Goal: Task Accomplishment & Management: Manage account settings

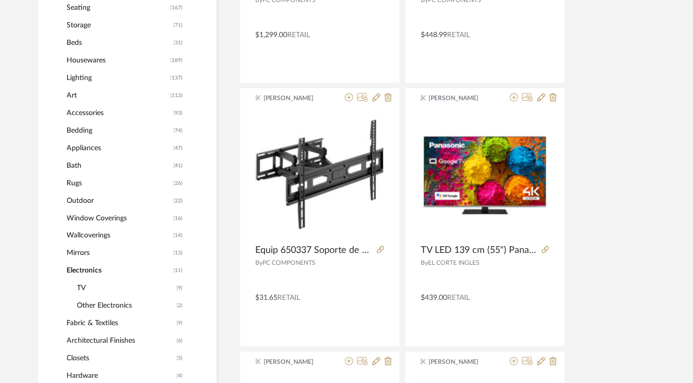
scroll to position [412, 0]
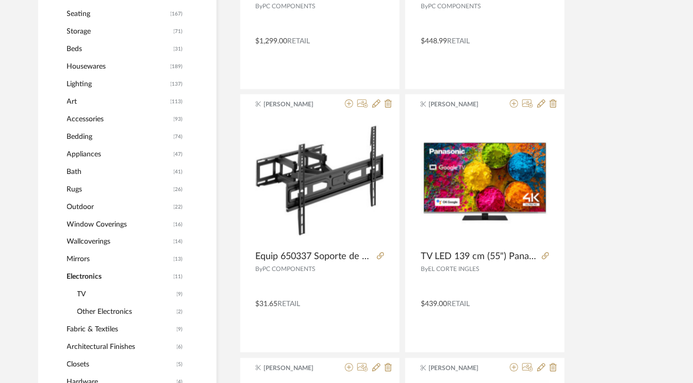
click at [101, 329] on span "Fabric & Textiles" at bounding box center [120, 330] width 107 height 18
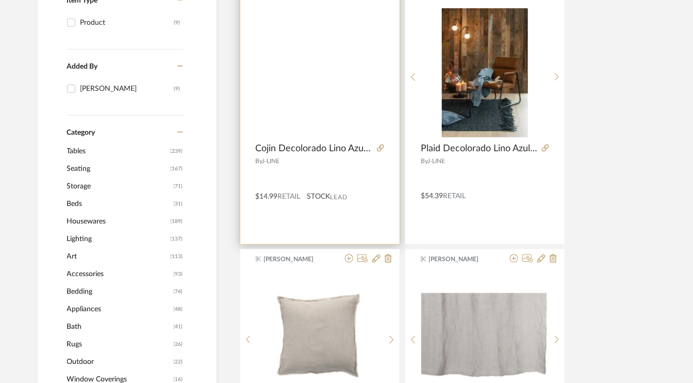
scroll to position [258, 0]
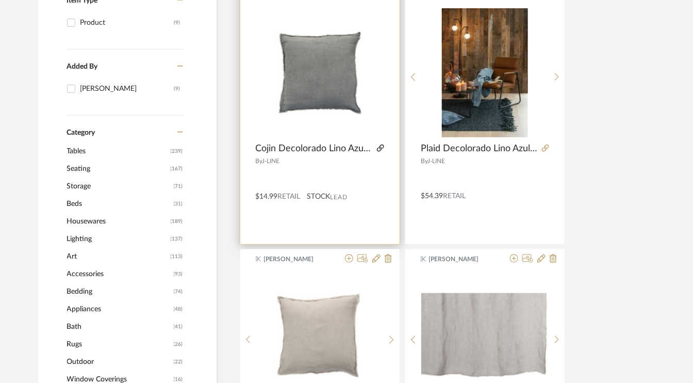
click at [381, 145] on icon at bounding box center [380, 147] width 7 height 7
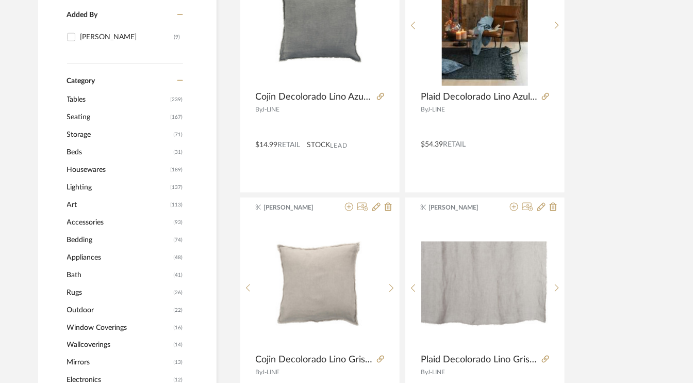
scroll to position [309, 0]
click at [97, 219] on span "Accessories" at bounding box center [119, 222] width 104 height 18
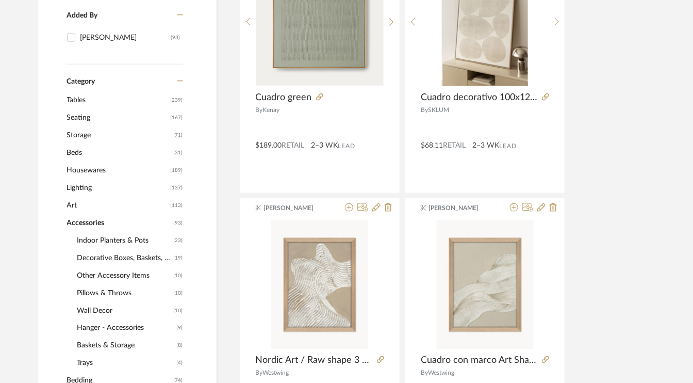
click at [122, 236] on span "Indoor Planters & Pots" at bounding box center [124, 241] width 94 height 18
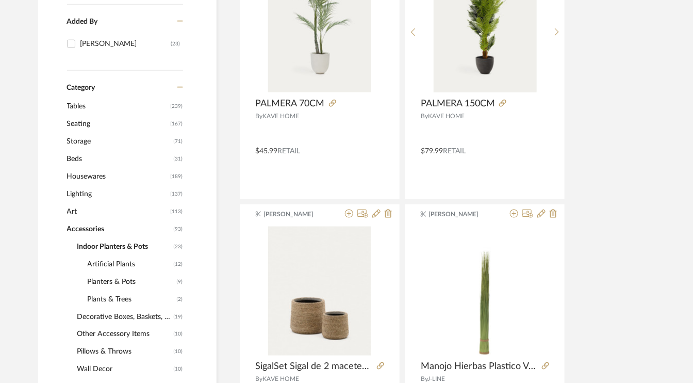
scroll to position [365, 0]
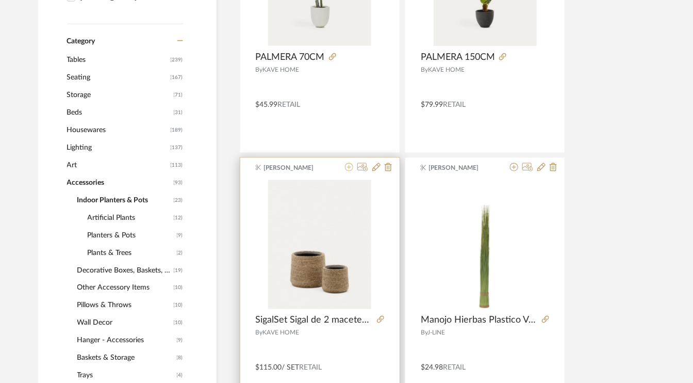
click at [350, 167] on icon at bounding box center [349, 167] width 8 height 8
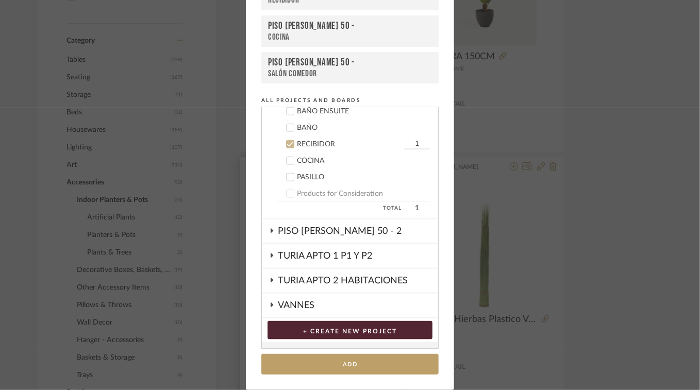
scroll to position [558, 0]
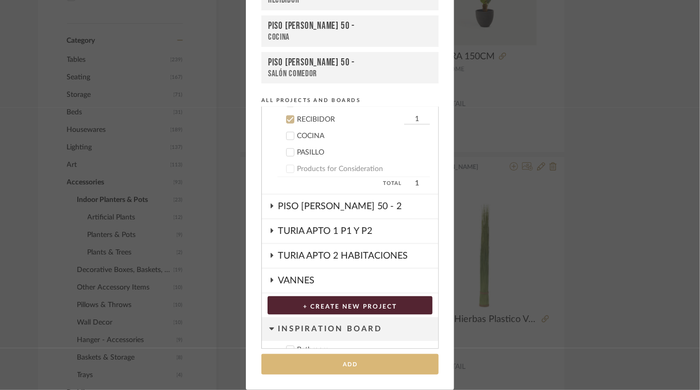
click at [347, 363] on button "Add" at bounding box center [349, 364] width 177 height 21
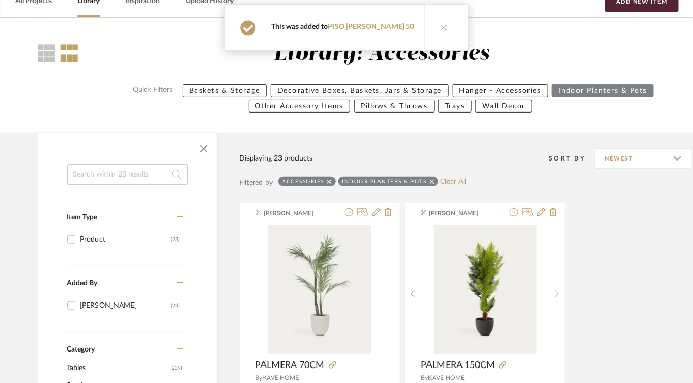
scroll to position [55, 0]
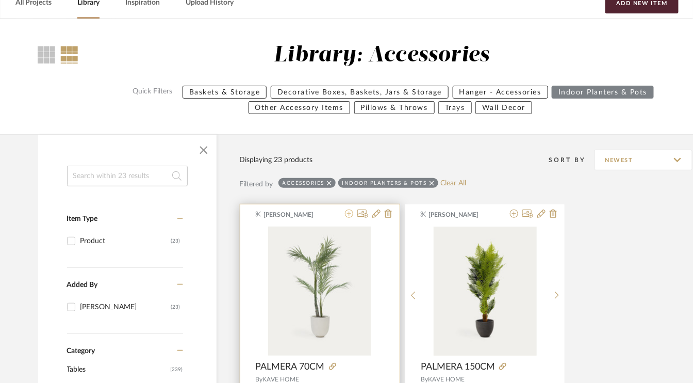
click at [349, 214] on icon at bounding box center [349, 213] width 8 height 8
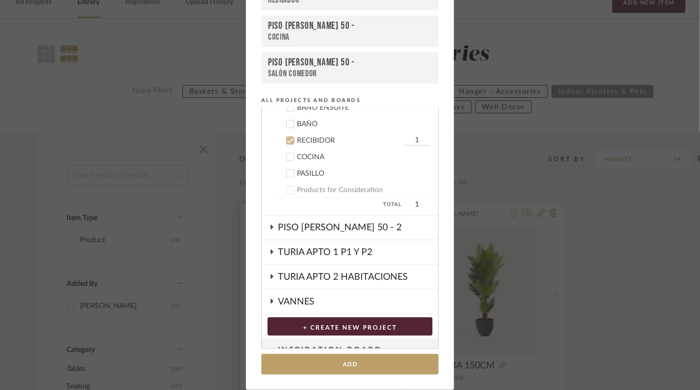
scroll to position [558, 0]
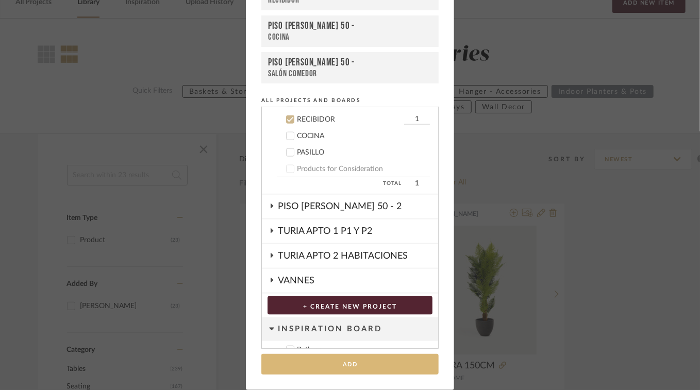
click at [344, 364] on button "Add" at bounding box center [349, 364] width 177 height 21
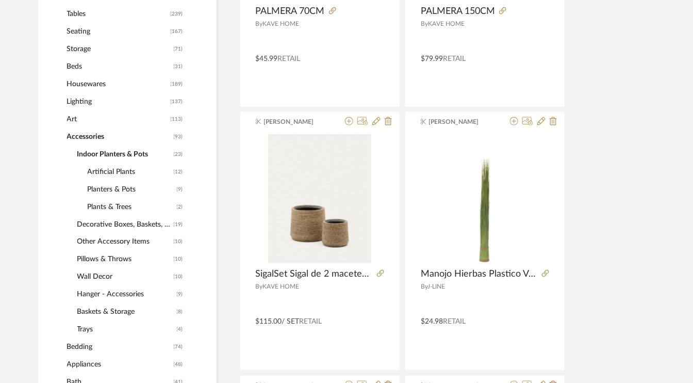
scroll to position [417, 0]
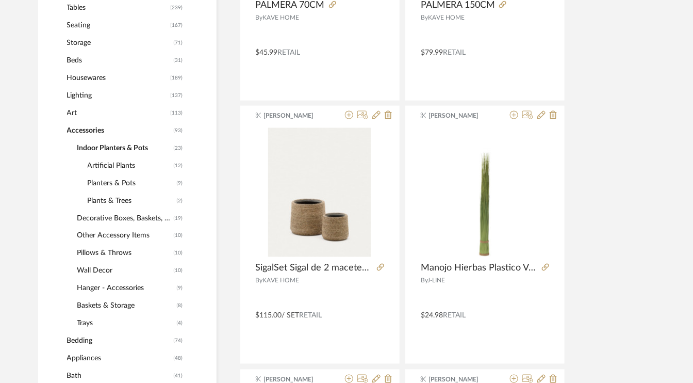
click at [124, 217] on span "Decorative Boxes, Baskets, Jars & Storage" at bounding box center [124, 218] width 94 height 18
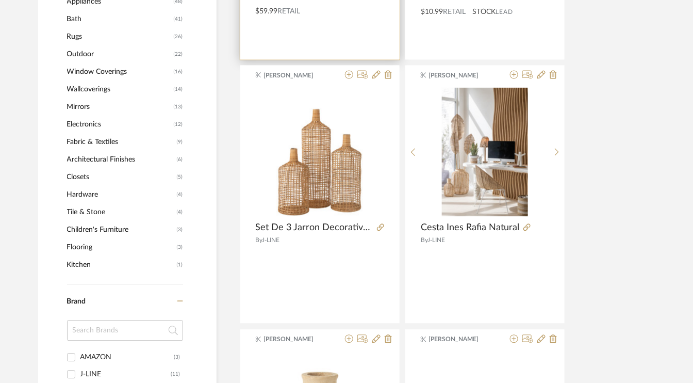
scroll to position [726, 0]
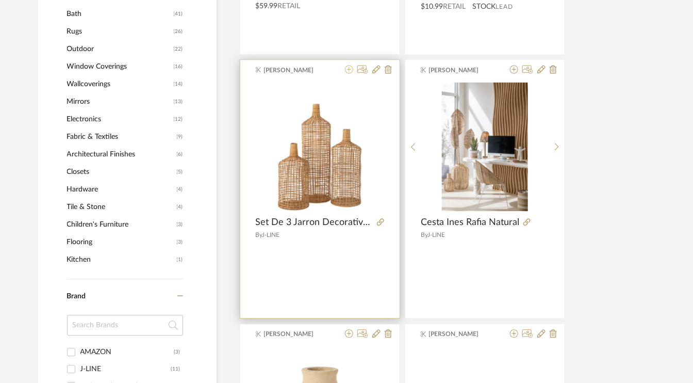
click at [350, 69] on icon at bounding box center [349, 69] width 8 height 8
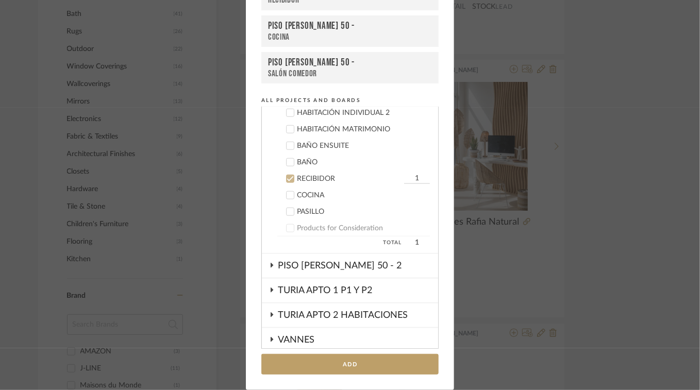
scroll to position [455, 0]
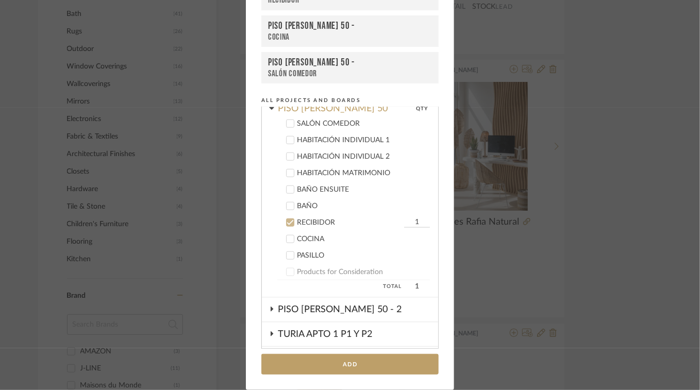
click at [288, 221] on icon at bounding box center [290, 223] width 7 height 5
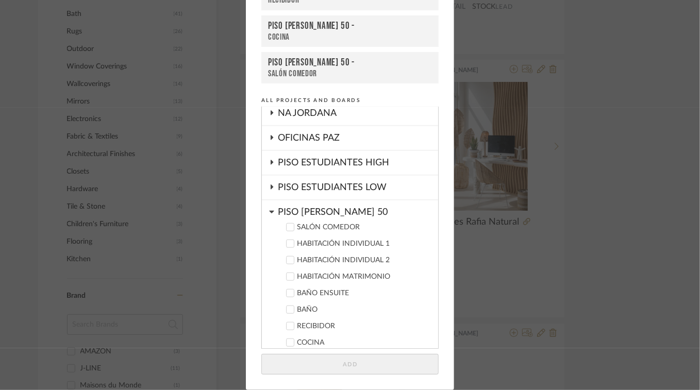
scroll to position [352, 0]
click at [290, 224] on icon at bounding box center [290, 226] width 7 height 7
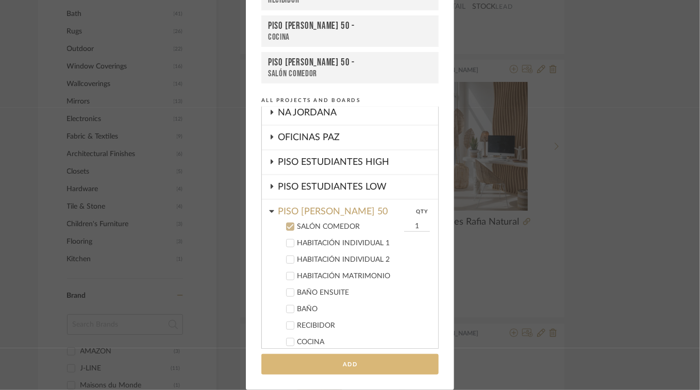
click at [368, 362] on button "Add" at bounding box center [349, 364] width 177 height 21
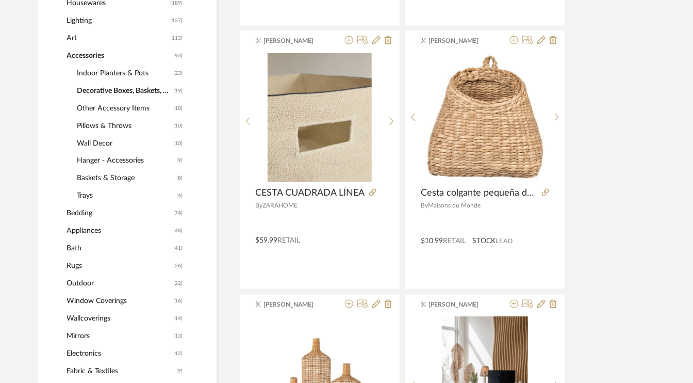
scroll to position [468, 0]
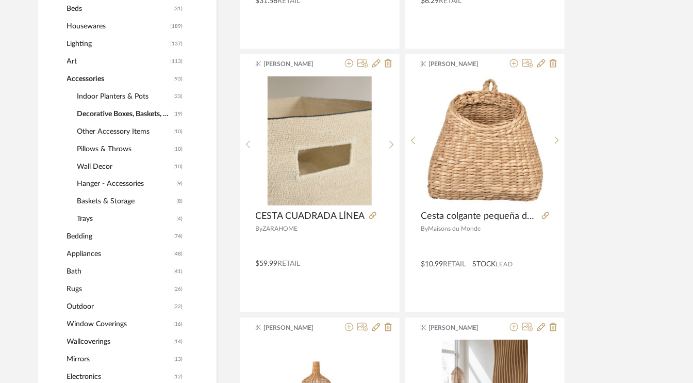
click at [98, 74] on span "Accessories" at bounding box center [119, 79] width 104 height 18
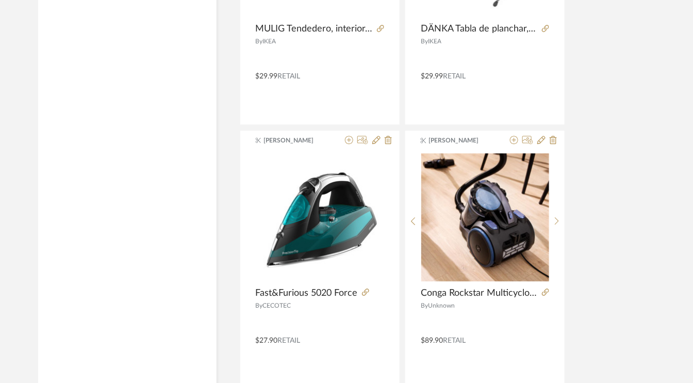
scroll to position [3562, 0]
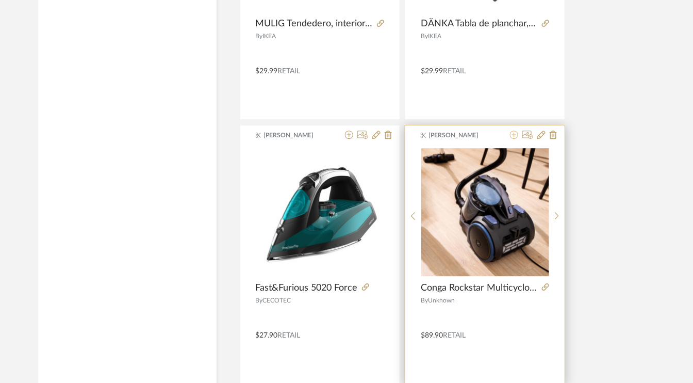
click at [516, 130] on icon at bounding box center [514, 134] width 8 height 8
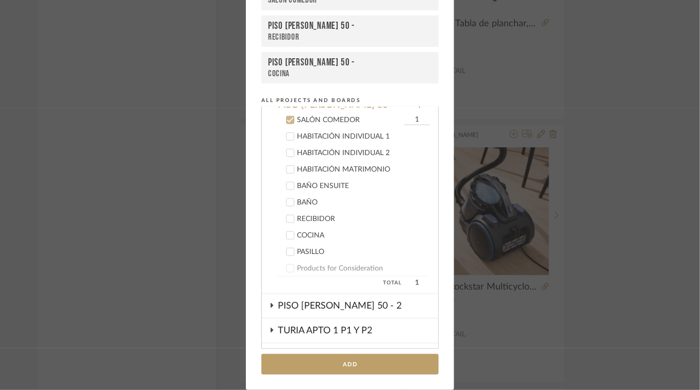
scroll to position [459, 0]
click at [287, 232] on icon at bounding box center [290, 235] width 7 height 7
click at [287, 116] on icon at bounding box center [290, 119] width 7 height 7
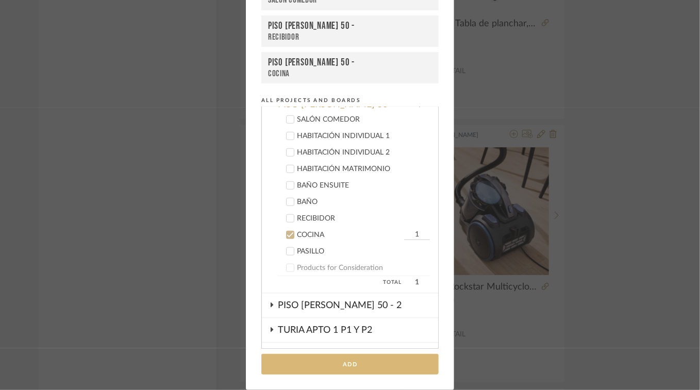
click at [355, 364] on button "Add" at bounding box center [349, 364] width 177 height 21
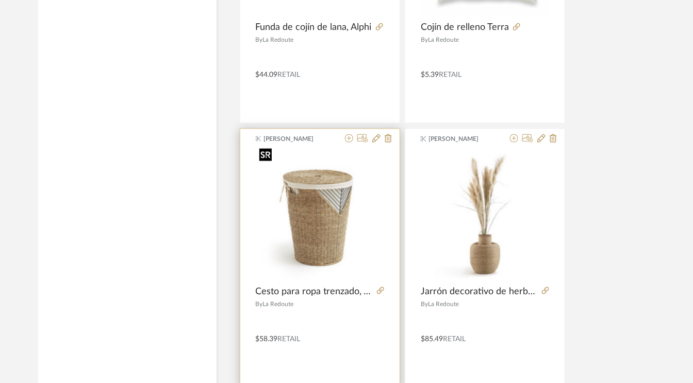
scroll to position [4077, 0]
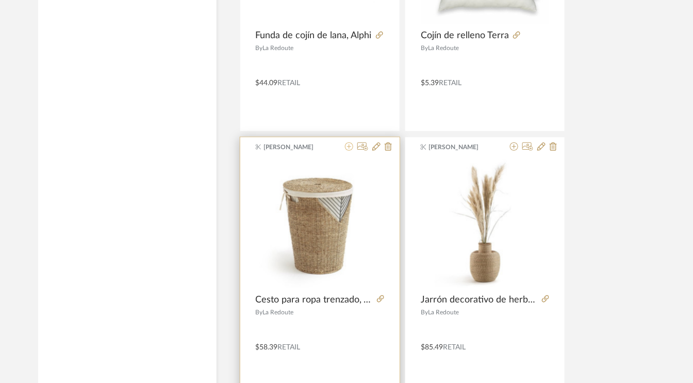
click at [351, 142] on icon at bounding box center [349, 146] width 8 height 8
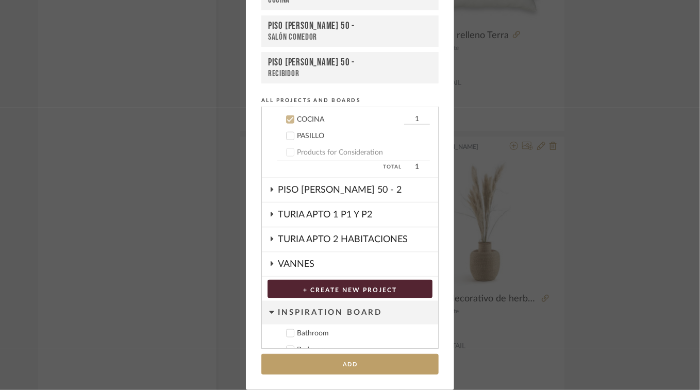
scroll to position [368, 0]
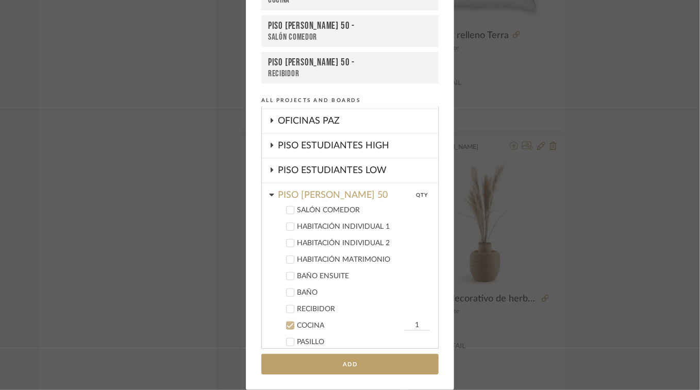
click at [289, 226] on icon at bounding box center [290, 226] width 7 height 7
click at [288, 240] on icon at bounding box center [290, 243] width 7 height 7
click at [287, 256] on icon at bounding box center [290, 259] width 7 height 7
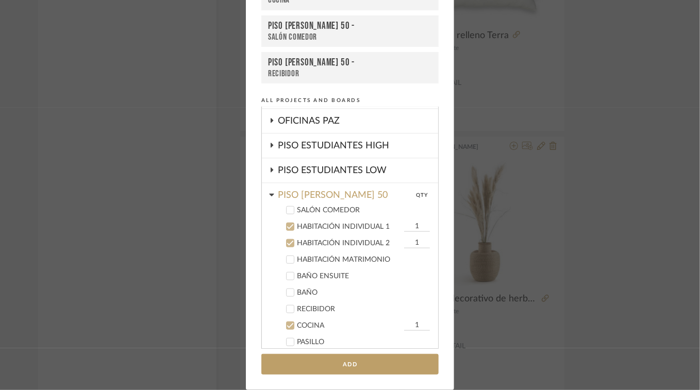
click at [287, 324] on icon at bounding box center [290, 326] width 7 height 5
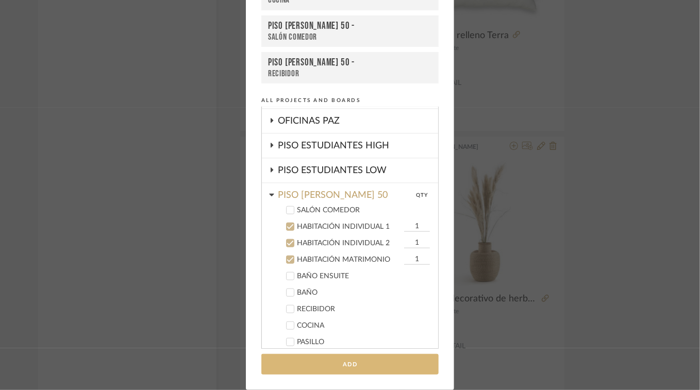
click at [336, 371] on button "Add" at bounding box center [349, 364] width 177 height 21
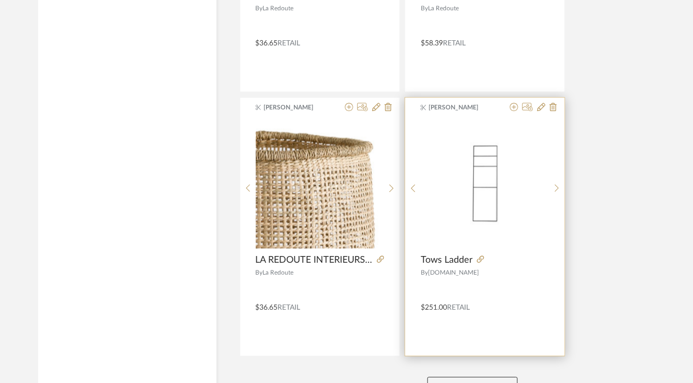
scroll to position [4718, 0]
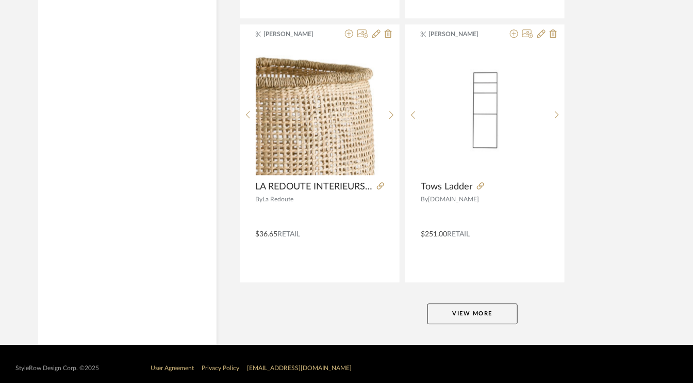
click at [466, 303] on button "View More" at bounding box center [472, 313] width 90 height 21
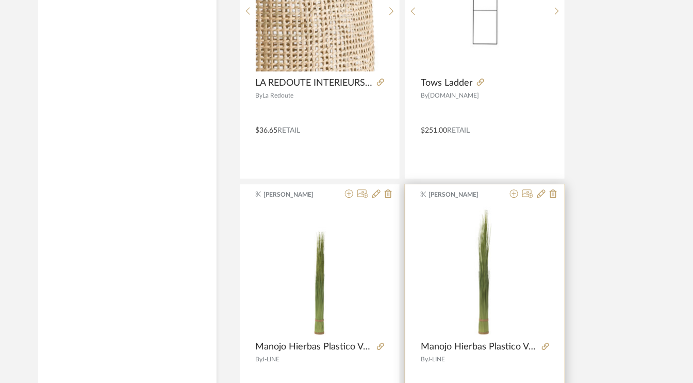
scroll to position [4821, 0]
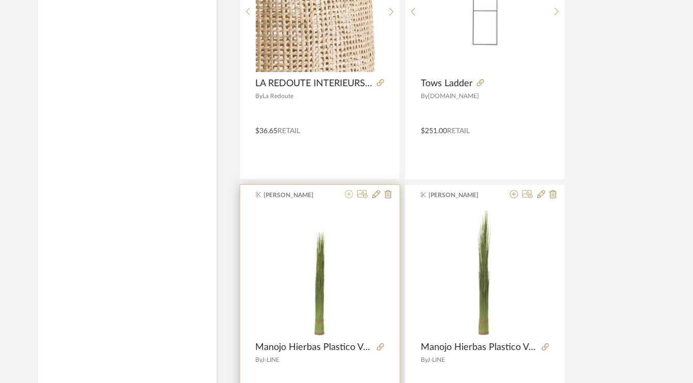
click at [346, 190] on icon at bounding box center [349, 194] width 8 height 8
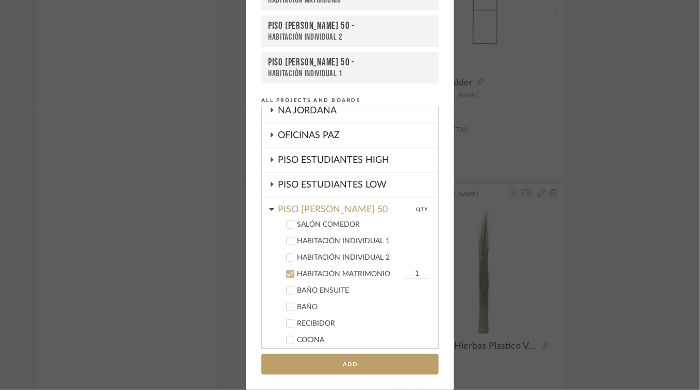
scroll to position [354, 0]
click at [287, 221] on icon at bounding box center [290, 224] width 7 height 7
click at [287, 272] on icon at bounding box center [290, 274] width 7 height 5
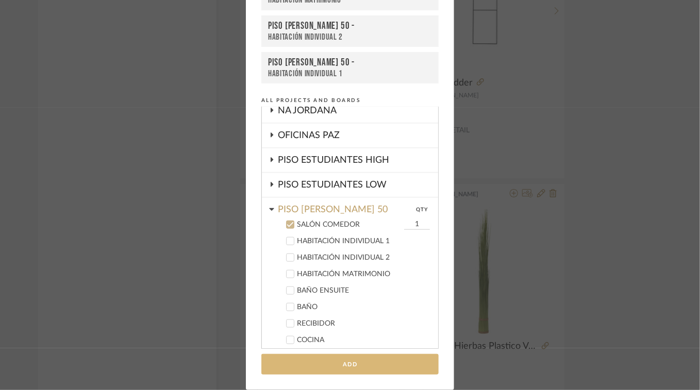
click at [340, 365] on button "Add" at bounding box center [349, 364] width 177 height 21
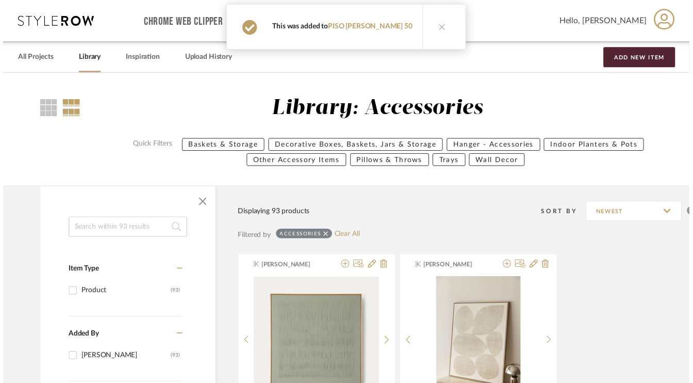
scroll to position [4821, 0]
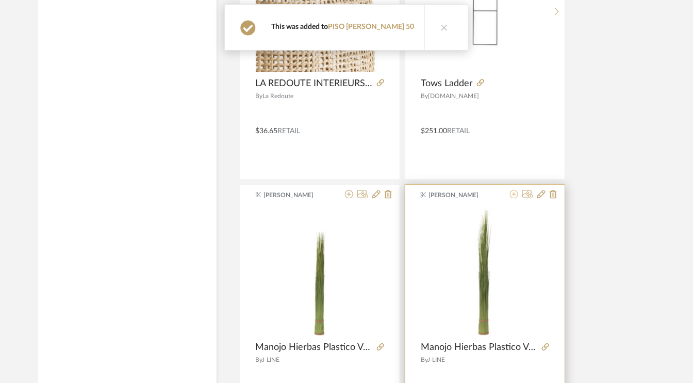
click at [511, 190] on icon at bounding box center [514, 194] width 8 height 8
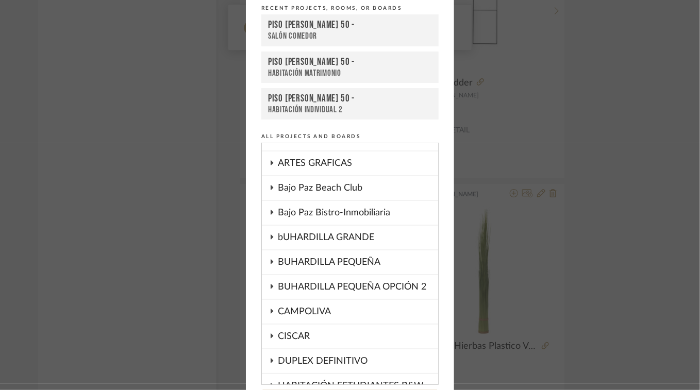
scroll to position [0, 0]
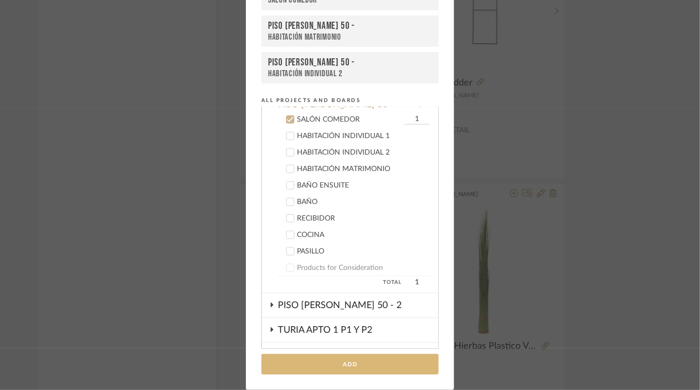
click at [343, 363] on button "Add" at bounding box center [349, 364] width 177 height 21
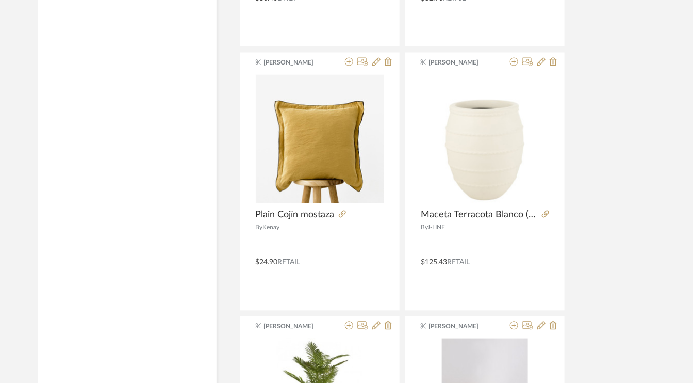
scroll to position [5749, 0]
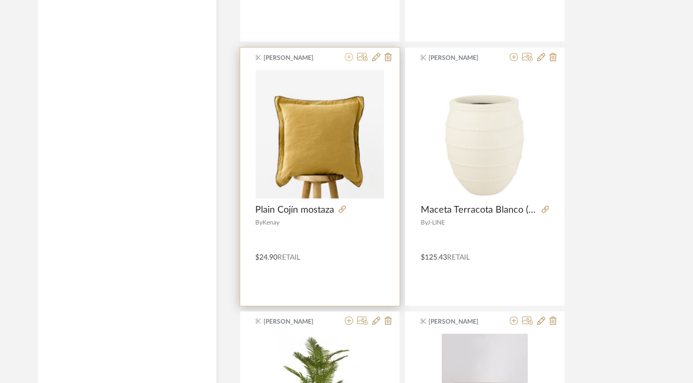
click at [349, 53] on icon at bounding box center [349, 57] width 8 height 8
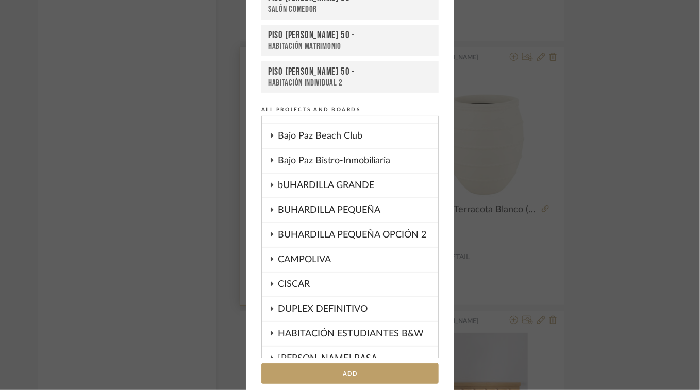
scroll to position [124, 0]
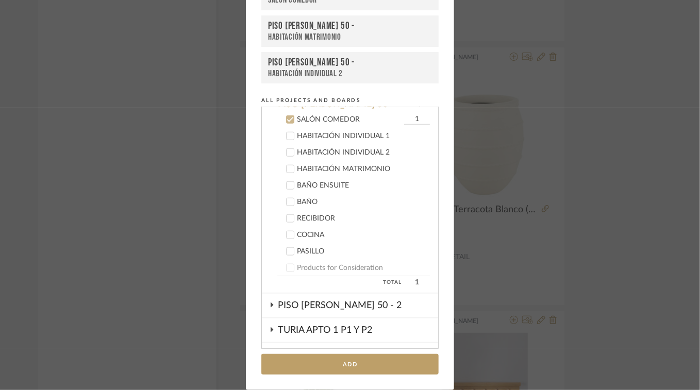
type input "2"
type input "3"
click at [369, 360] on button "Add" at bounding box center [349, 364] width 177 height 21
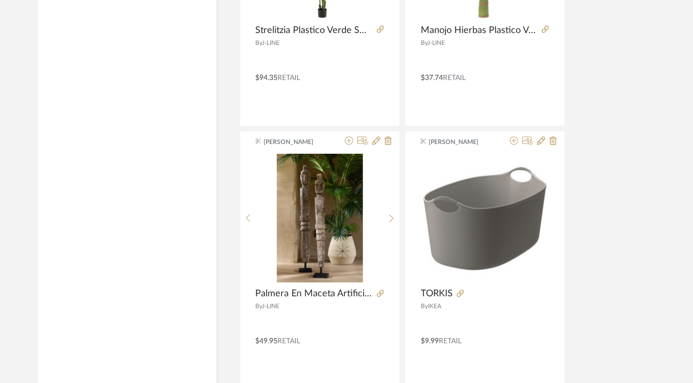
scroll to position [6935, 0]
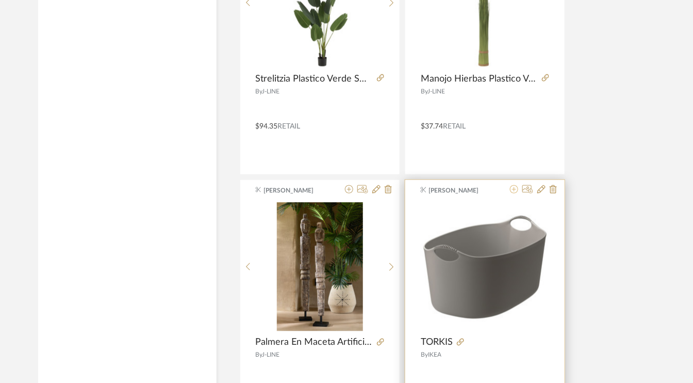
click at [518, 185] on icon at bounding box center [514, 189] width 8 height 8
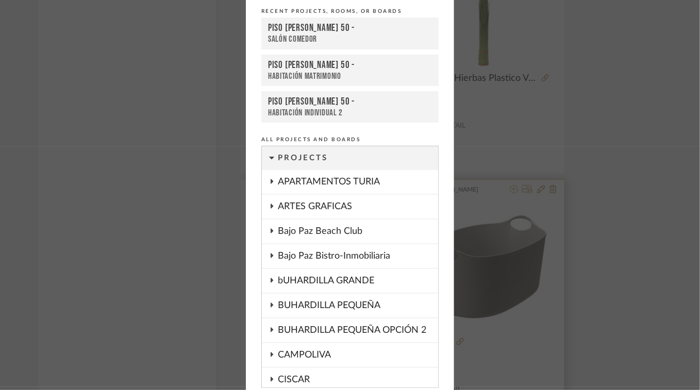
scroll to position [86, 0]
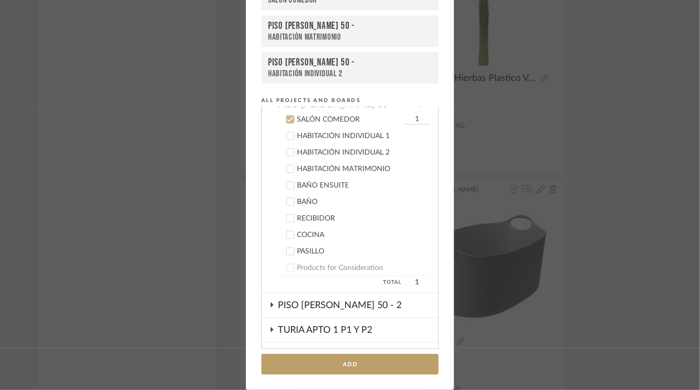
click at [287, 233] on icon at bounding box center [290, 235] width 7 height 7
click at [287, 116] on icon at bounding box center [290, 119] width 7 height 7
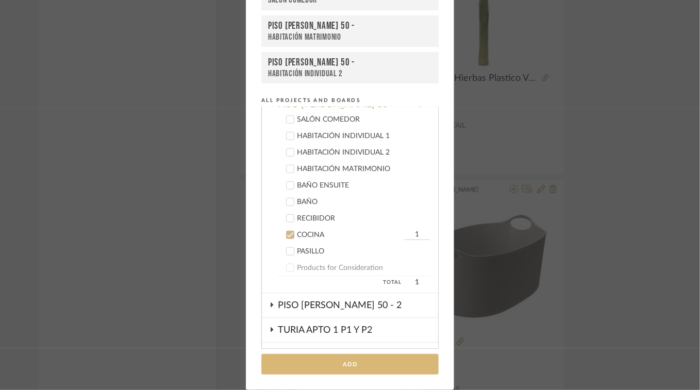
click at [361, 365] on button "Add" at bounding box center [349, 364] width 177 height 21
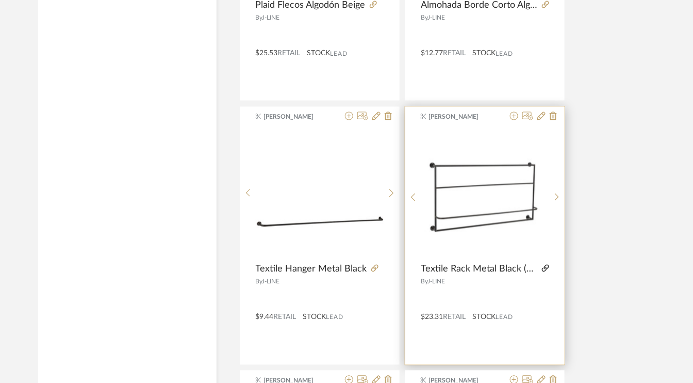
click at [547, 264] on icon at bounding box center [545, 267] width 7 height 7
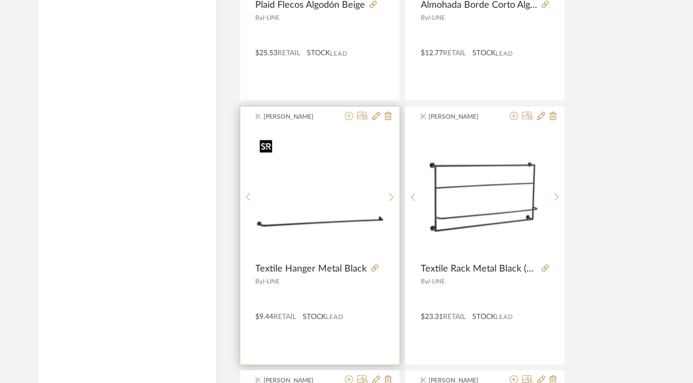
click at [331, 209] on img "0" at bounding box center [320, 194] width 128 height 86
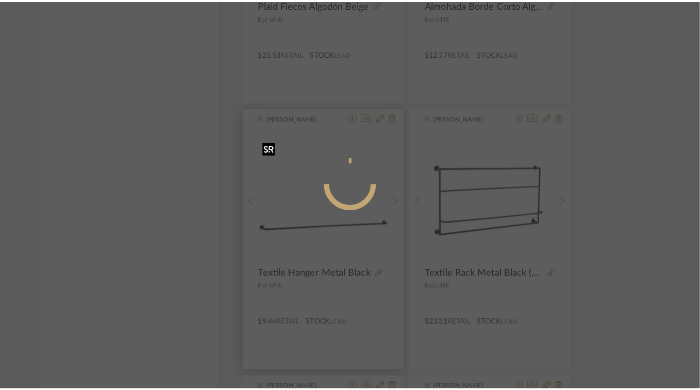
scroll to position [0, 0]
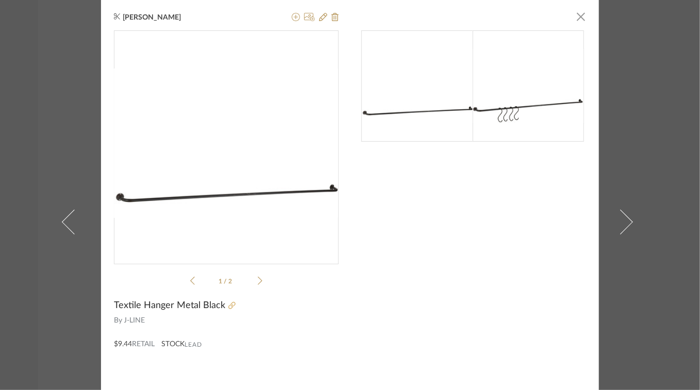
click at [228, 305] on icon at bounding box center [231, 305] width 7 height 7
click at [578, 16] on span "button" at bounding box center [581, 16] width 21 height 21
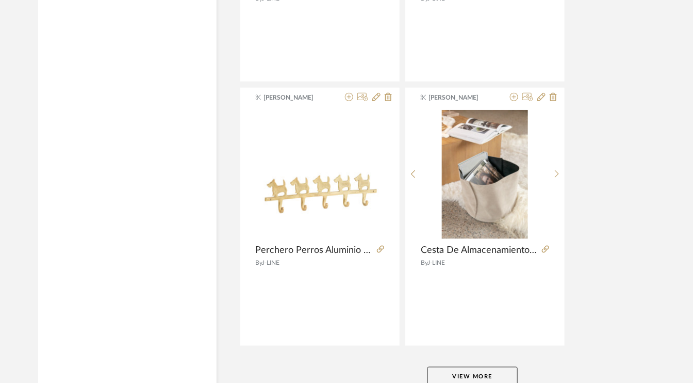
scroll to position [9456, 0]
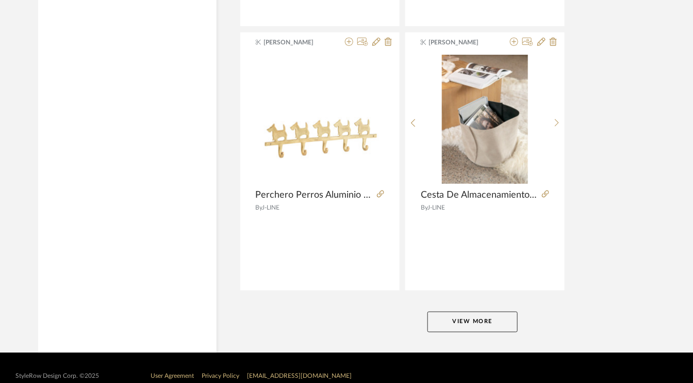
click at [493, 311] on button "View More" at bounding box center [472, 321] width 90 height 21
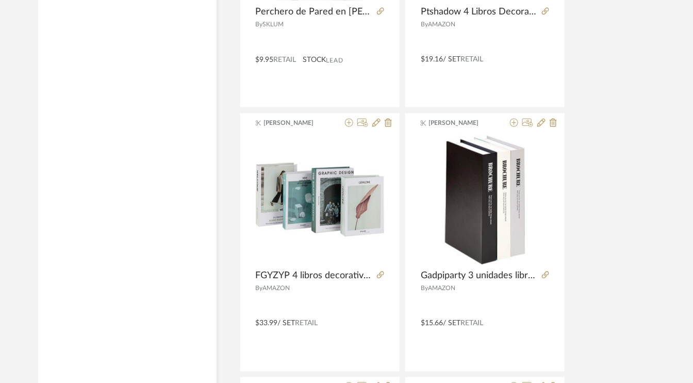
scroll to position [10952, 0]
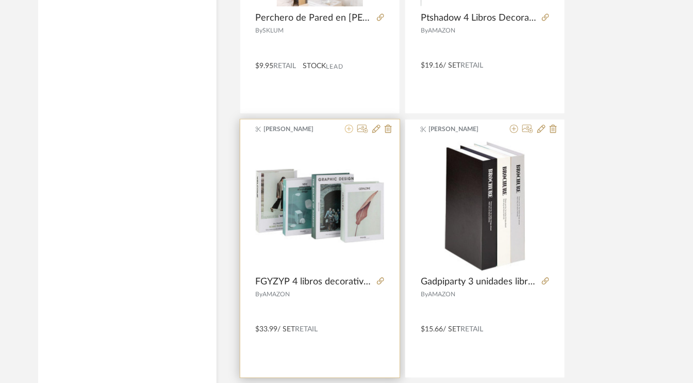
click at [350, 125] on icon at bounding box center [349, 129] width 8 height 8
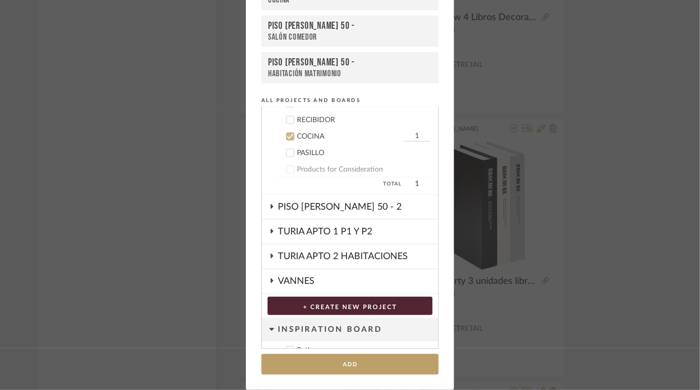
scroll to position [420, 0]
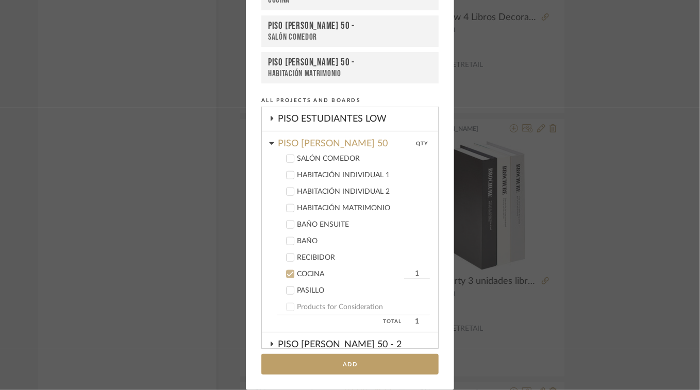
click at [292, 155] on label "SALÓN COMEDOR" at bounding box center [353, 159] width 153 height 10
click at [290, 275] on label "COCINA 1" at bounding box center [353, 274] width 153 height 10
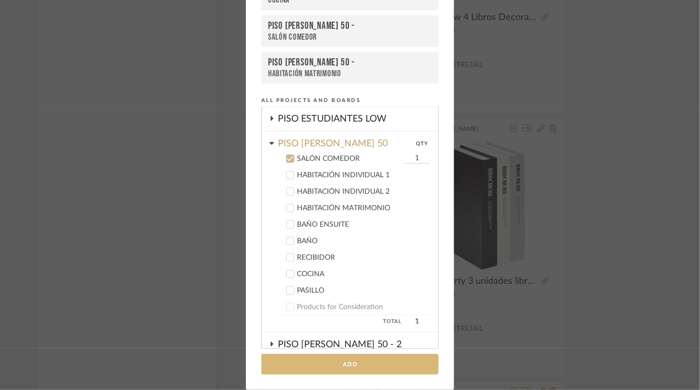
click at [346, 370] on button "Add" at bounding box center [349, 364] width 177 height 21
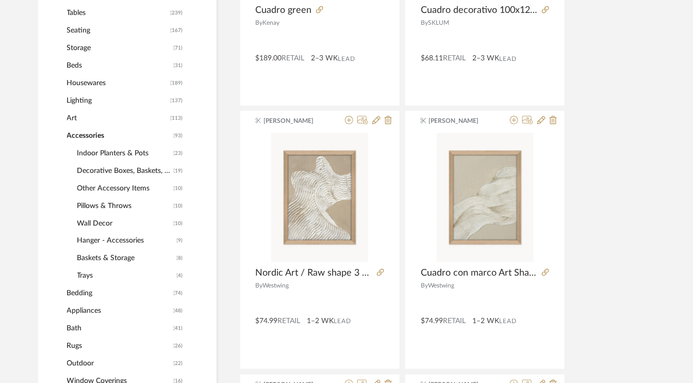
scroll to position [412, 0]
click at [73, 114] on span "Art" at bounding box center [117, 117] width 101 height 18
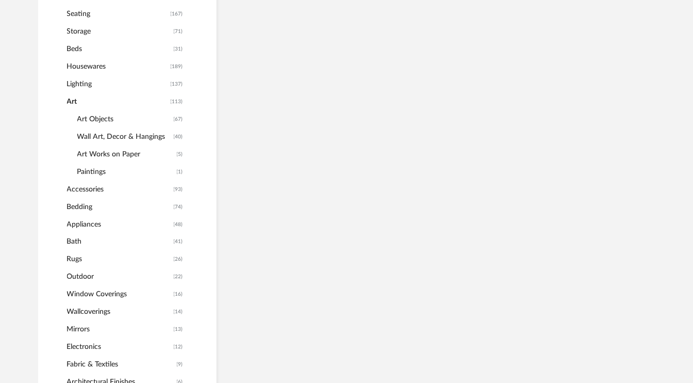
scroll to position [397, 0]
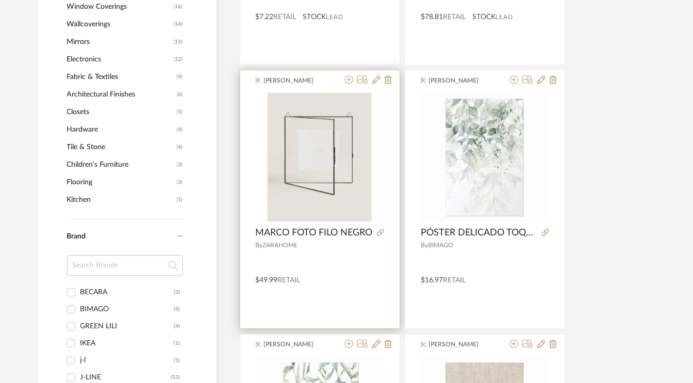
scroll to position [706, 0]
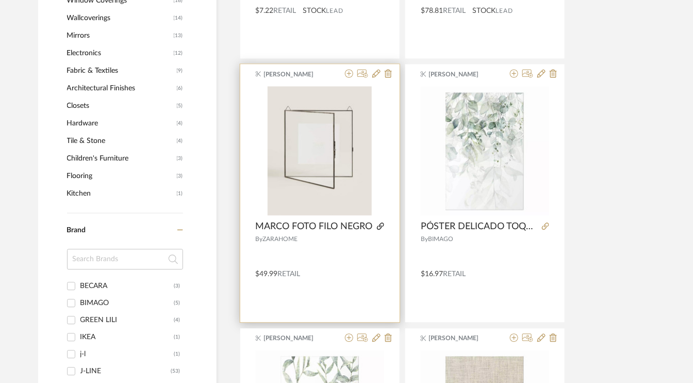
click at [379, 223] on icon at bounding box center [380, 225] width 7 height 7
click at [349, 72] on icon at bounding box center [349, 73] width 8 height 8
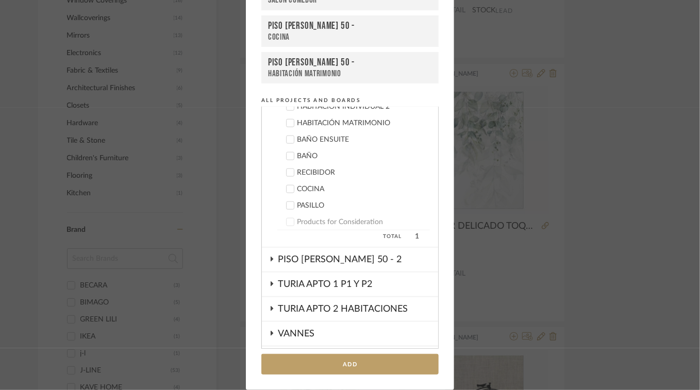
scroll to position [510, 0]
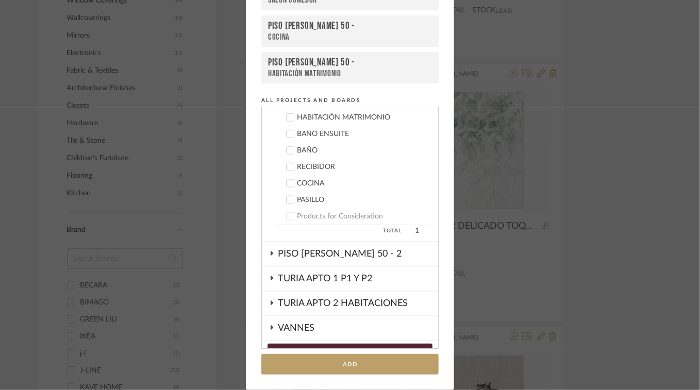
click at [287, 163] on icon at bounding box center [290, 166] width 7 height 7
type input "3"
click at [412, 196] on div "PASILLO" at bounding box center [363, 200] width 133 height 9
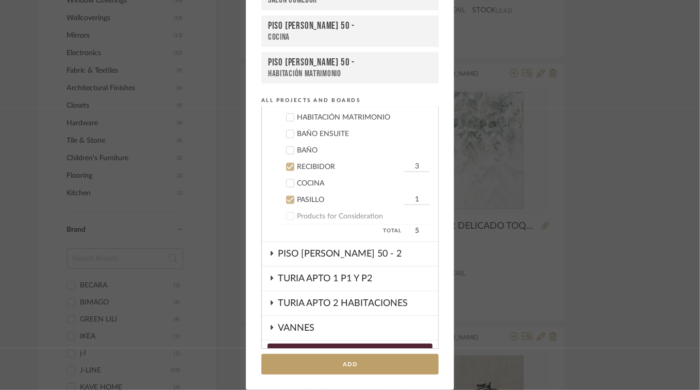
click at [290, 196] on icon at bounding box center [290, 199] width 7 height 7
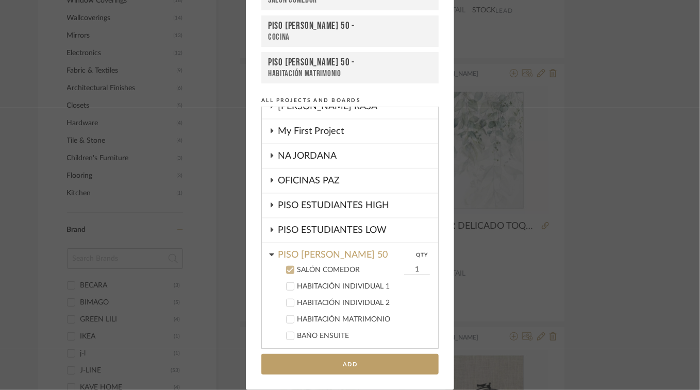
scroll to position [304, 0]
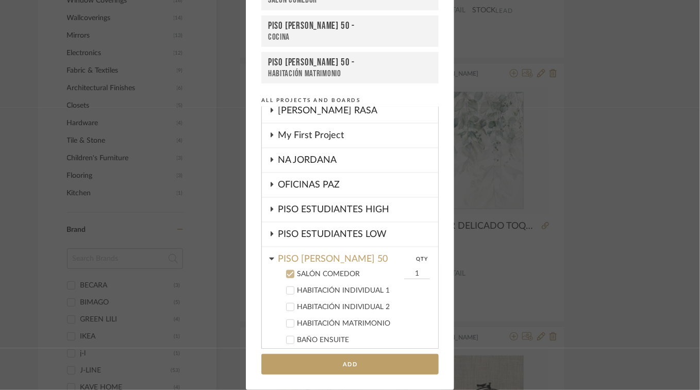
click at [287, 271] on icon at bounding box center [290, 274] width 7 height 7
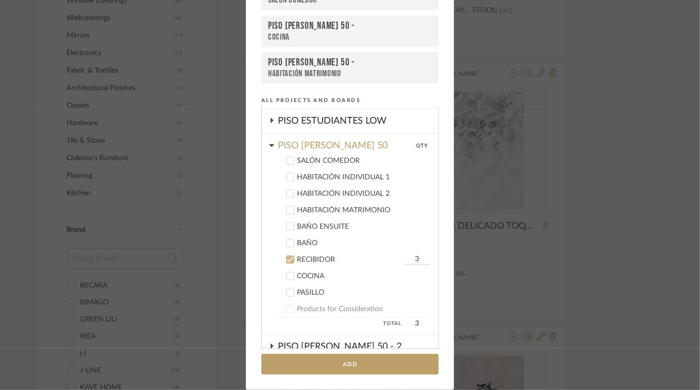
scroll to position [407, 0]
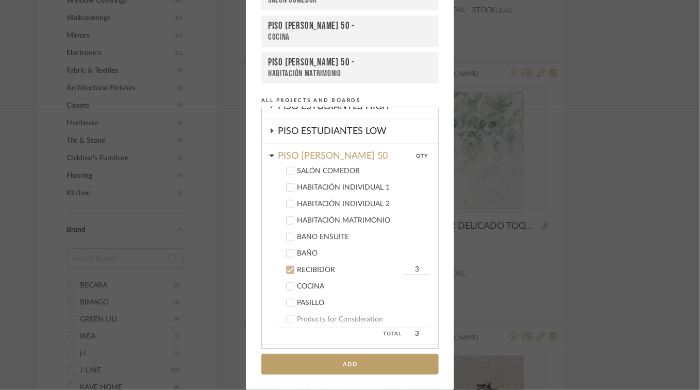
click at [289, 186] on icon at bounding box center [290, 188] width 7 height 5
click at [287, 184] on icon at bounding box center [290, 187] width 7 height 7
click at [353, 364] on button "Add" at bounding box center [349, 364] width 177 height 21
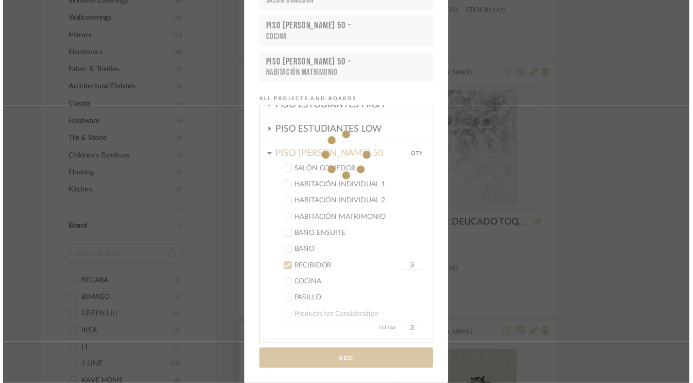
scroll to position [706, 0]
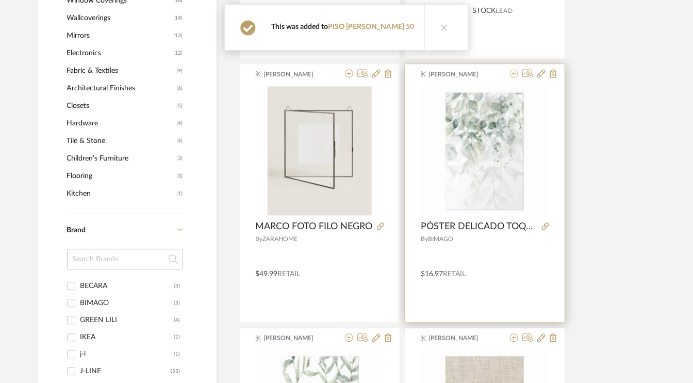
click at [514, 69] on icon at bounding box center [514, 73] width 8 height 8
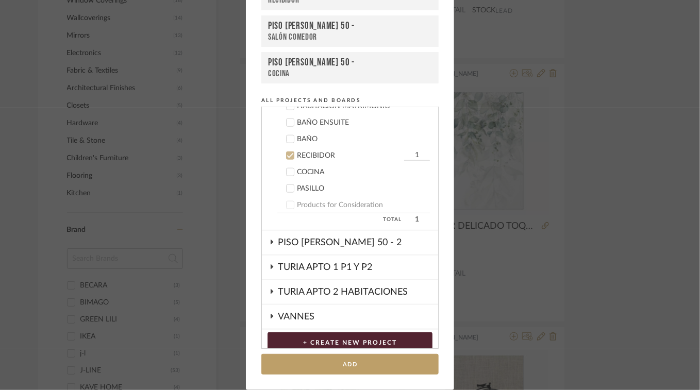
scroll to position [558, 0]
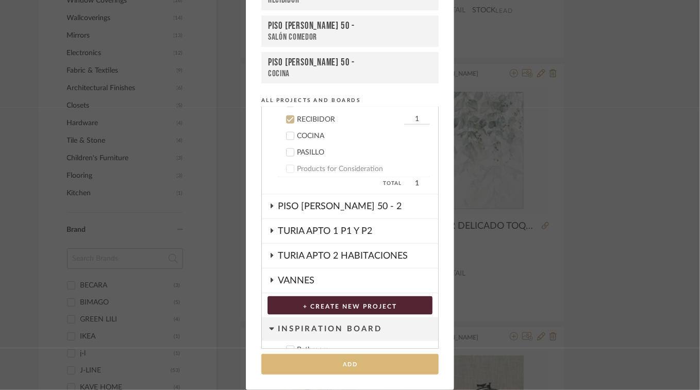
click at [358, 365] on button "Add" at bounding box center [349, 364] width 177 height 21
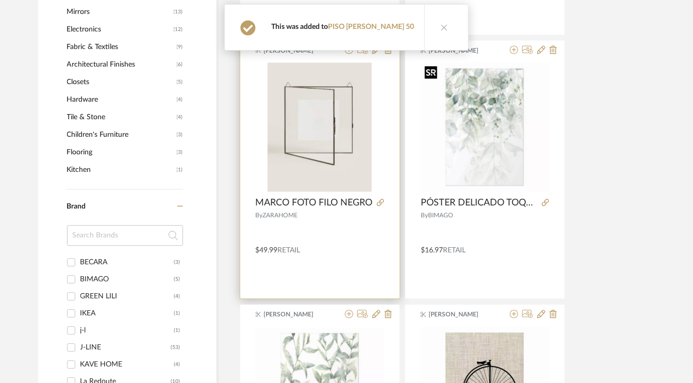
scroll to position [809, 0]
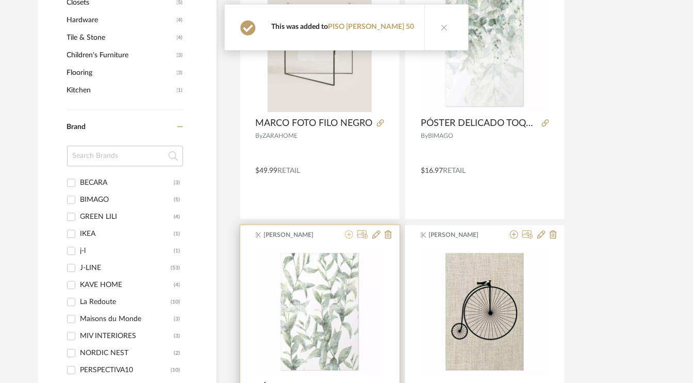
click at [352, 233] on icon at bounding box center [349, 234] width 8 height 8
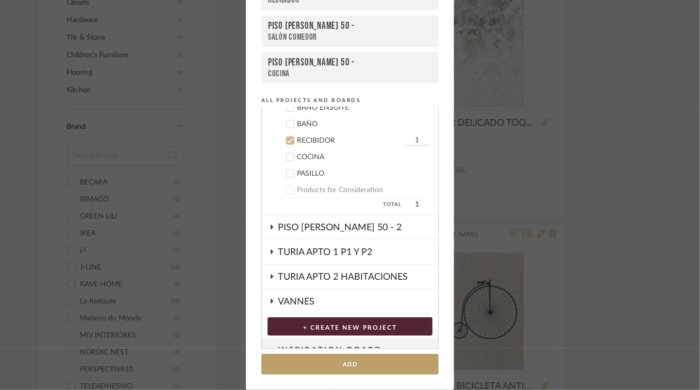
scroll to position [558, 0]
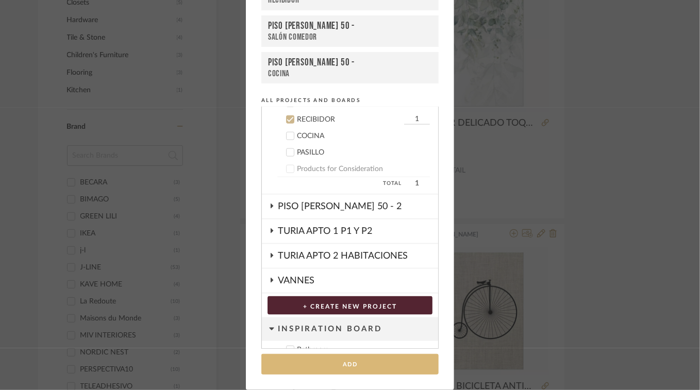
click at [350, 367] on button "Add" at bounding box center [349, 364] width 177 height 21
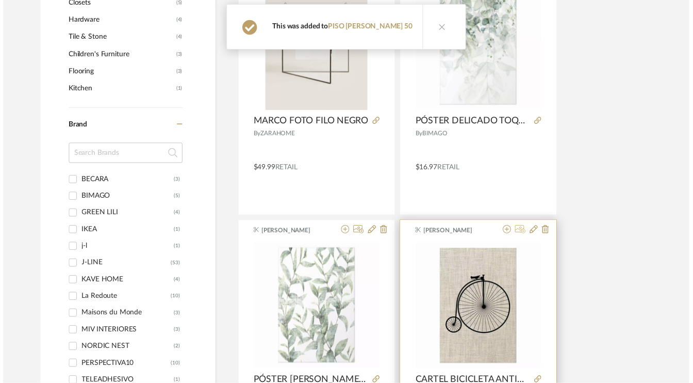
scroll to position [809, 0]
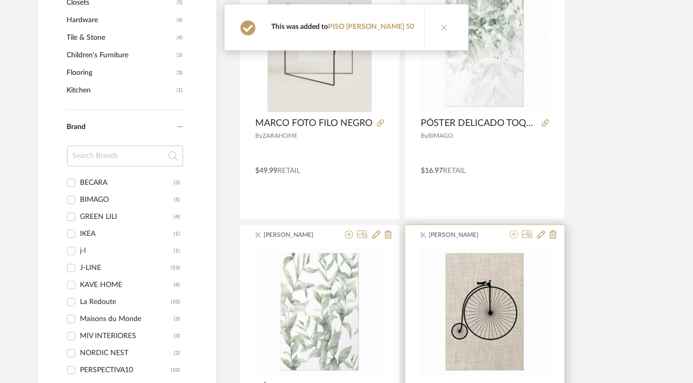
click at [514, 234] on icon at bounding box center [514, 234] width 8 height 8
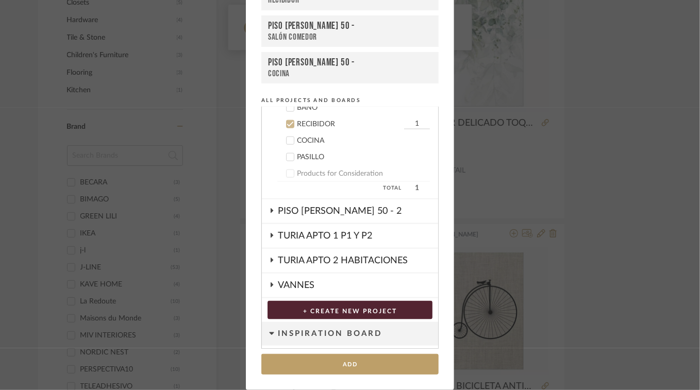
scroll to position [558, 0]
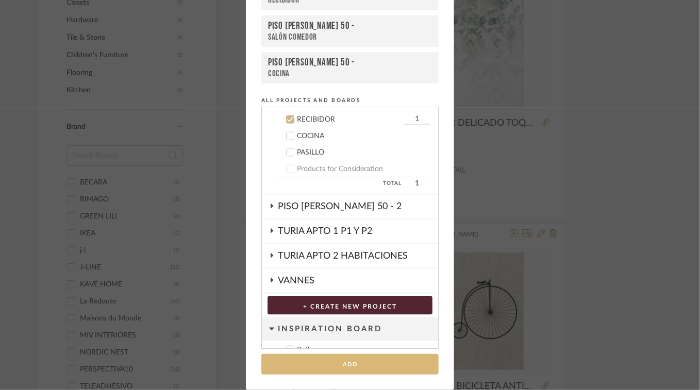
click at [355, 366] on button "Add" at bounding box center [349, 364] width 177 height 21
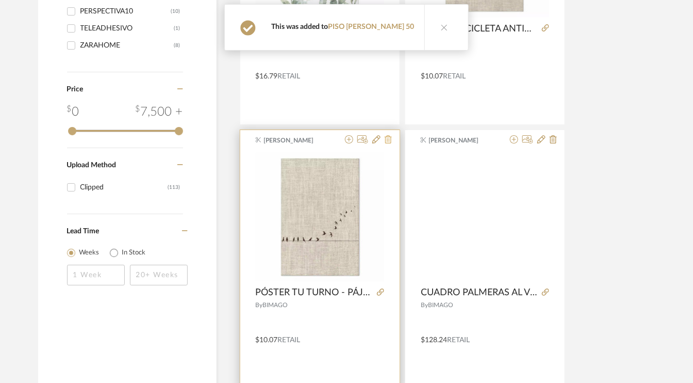
scroll to position [1170, 0]
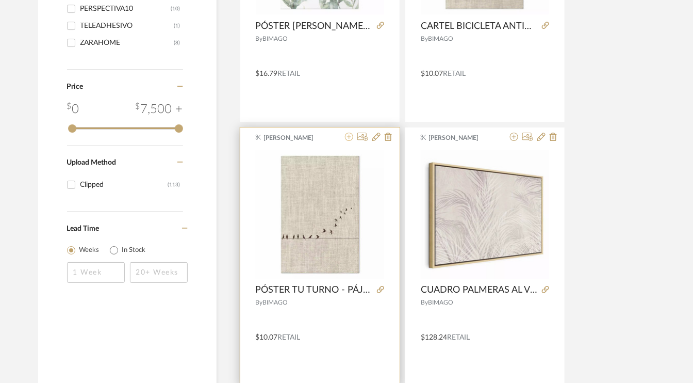
click at [347, 134] on icon at bounding box center [349, 137] width 8 height 8
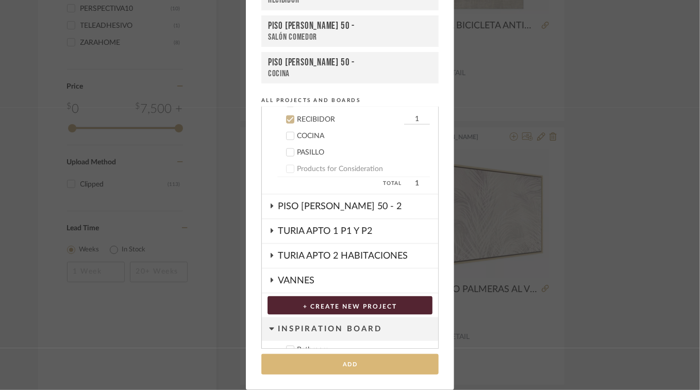
click at [350, 359] on button "Add" at bounding box center [349, 364] width 177 height 21
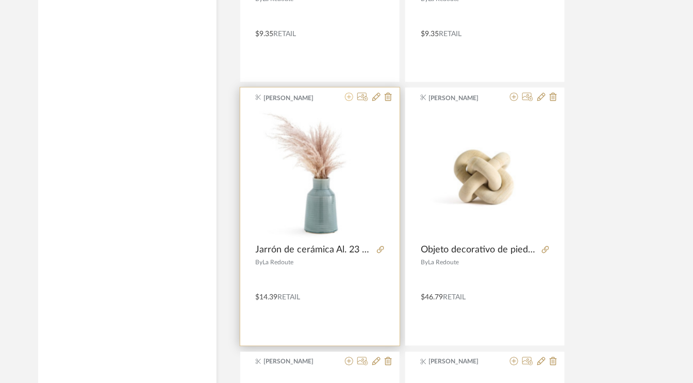
click at [349, 96] on icon at bounding box center [349, 97] width 8 height 8
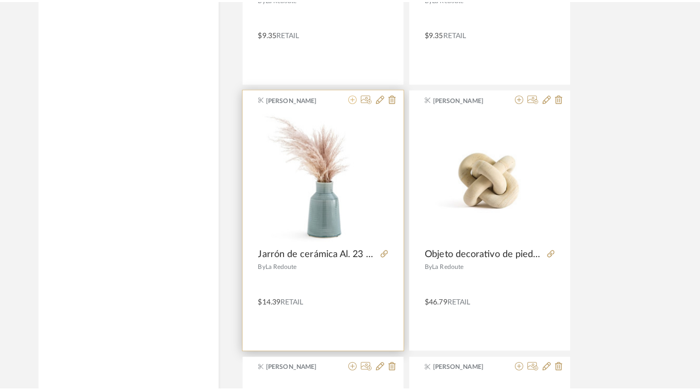
scroll to position [0, 0]
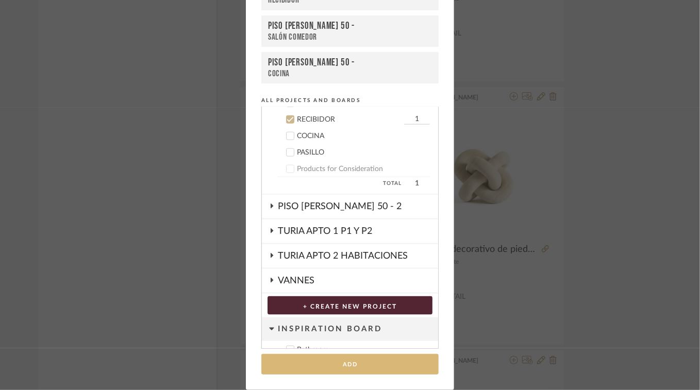
click at [371, 367] on button "Add" at bounding box center [349, 364] width 177 height 21
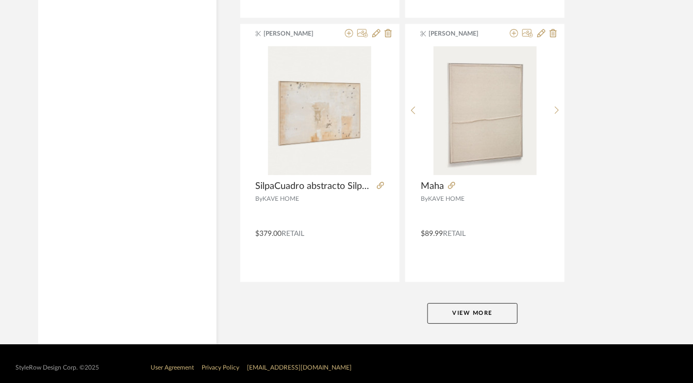
click at [468, 305] on button "View More" at bounding box center [472, 313] width 90 height 21
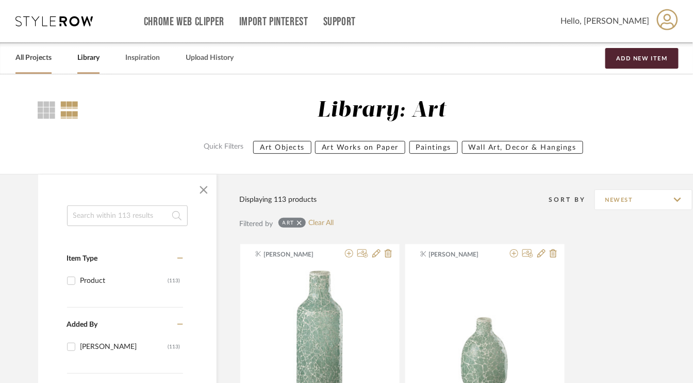
click at [32, 61] on link "All Projects" at bounding box center [33, 58] width 36 height 14
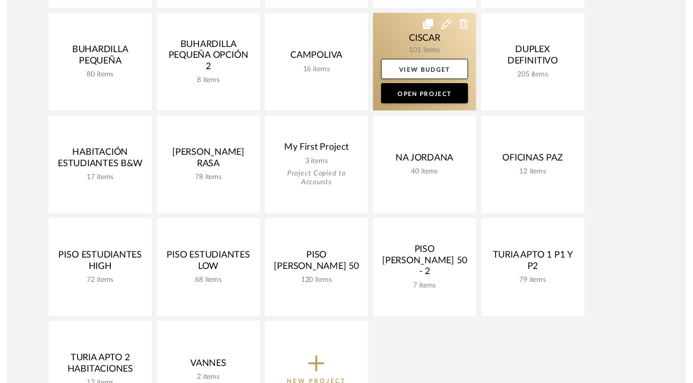
scroll to position [361, 0]
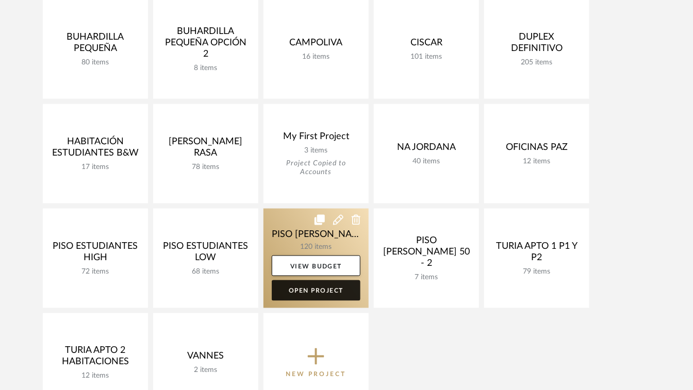
click at [318, 292] on link "Open Project" at bounding box center [316, 290] width 89 height 21
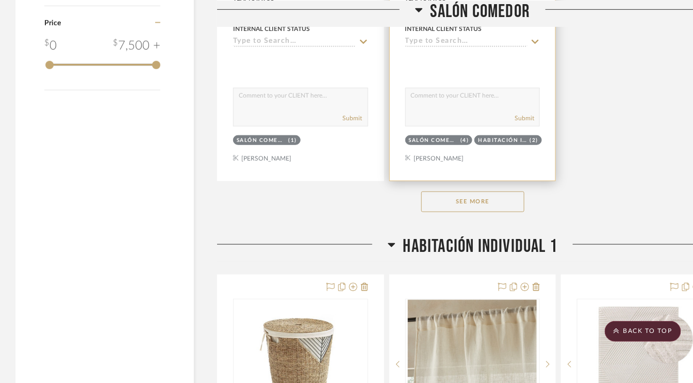
scroll to position [1495, 0]
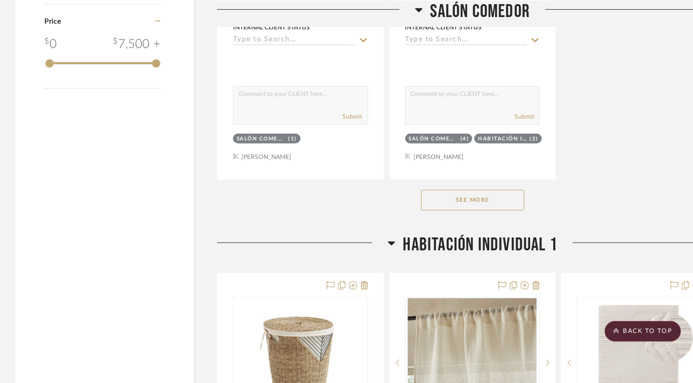
click at [504, 196] on button "See More" at bounding box center [472, 200] width 103 height 21
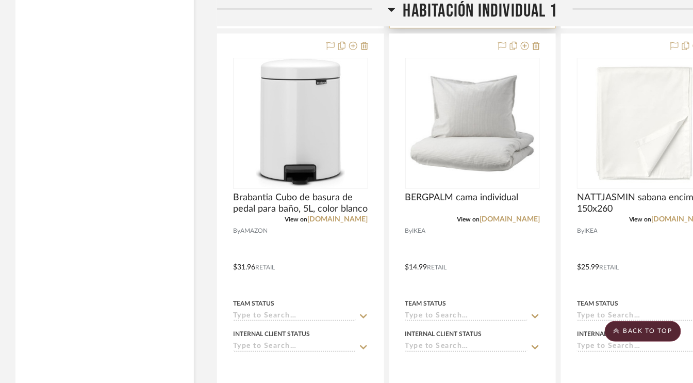
scroll to position [4022, 0]
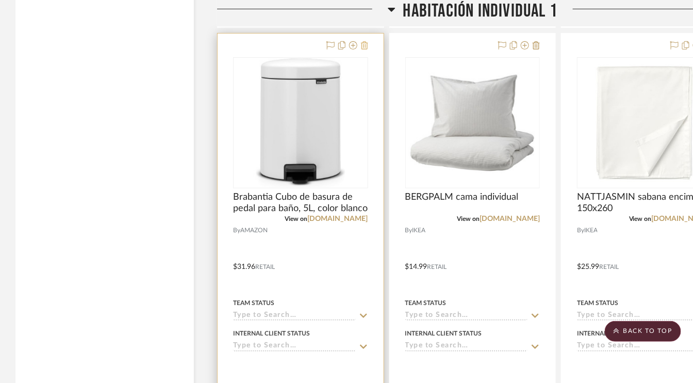
click at [365, 41] on icon at bounding box center [364, 45] width 7 height 8
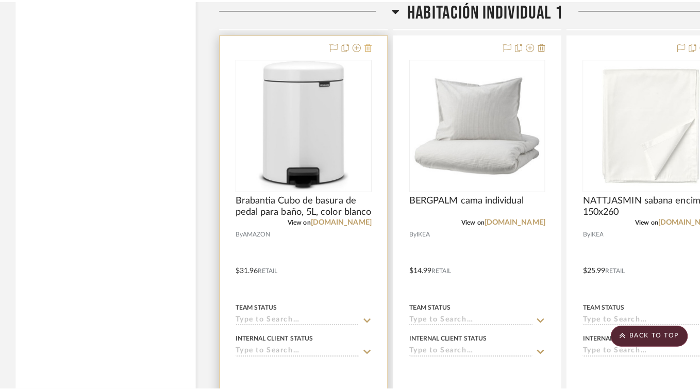
scroll to position [0, 0]
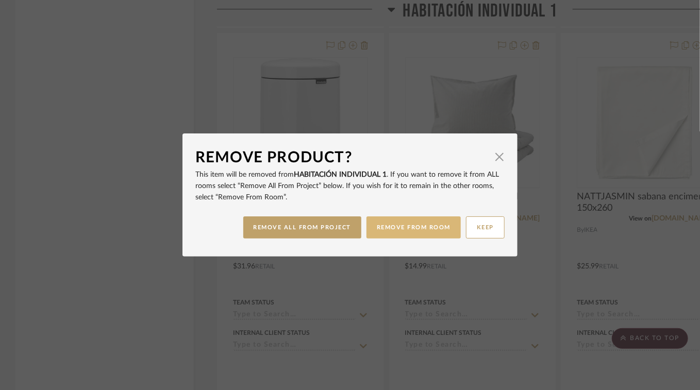
click at [406, 230] on button "REMOVE FROM ROOM" at bounding box center [414, 228] width 94 height 22
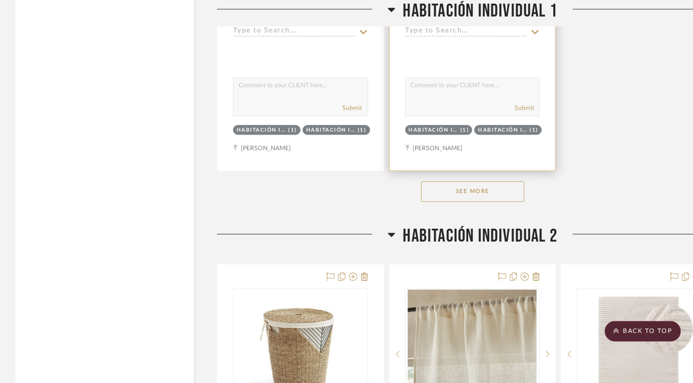
scroll to position [4795, 0]
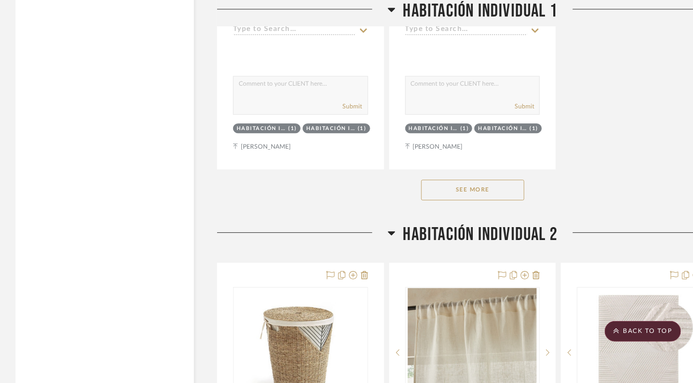
click at [482, 185] on button "See More" at bounding box center [472, 189] width 103 height 21
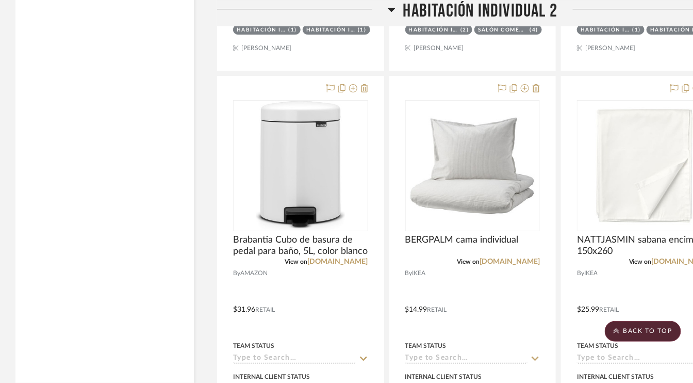
scroll to position [7734, 0]
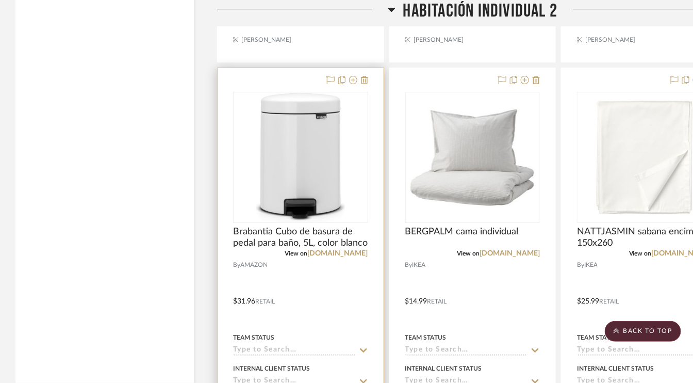
click at [370, 68] on div at bounding box center [301, 293] width 166 height 451
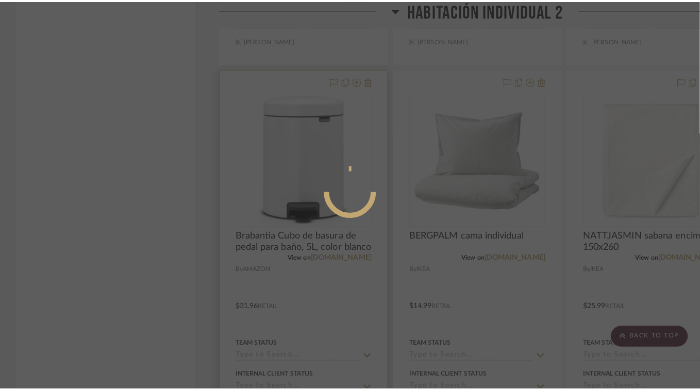
scroll to position [0, 0]
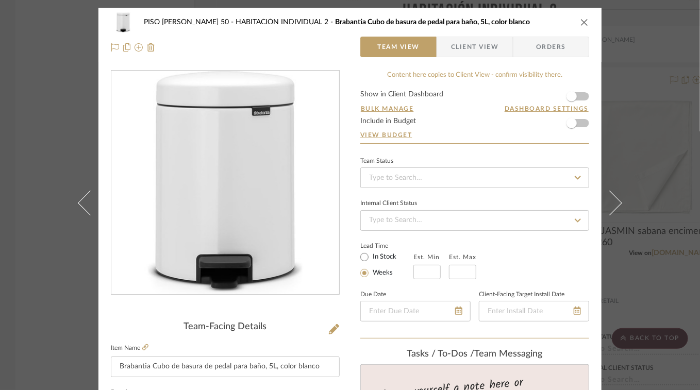
click at [584, 24] on icon "close" at bounding box center [585, 22] width 8 height 8
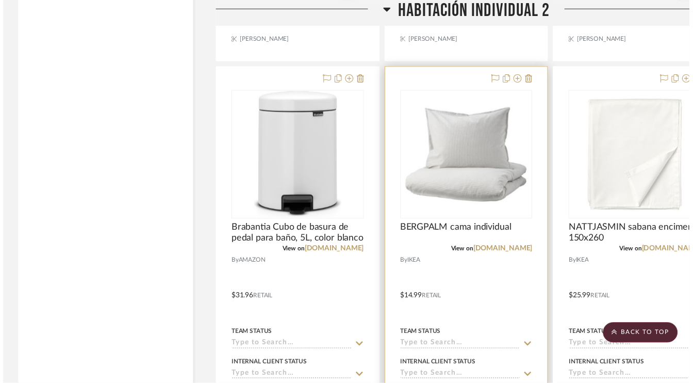
scroll to position [7734, 0]
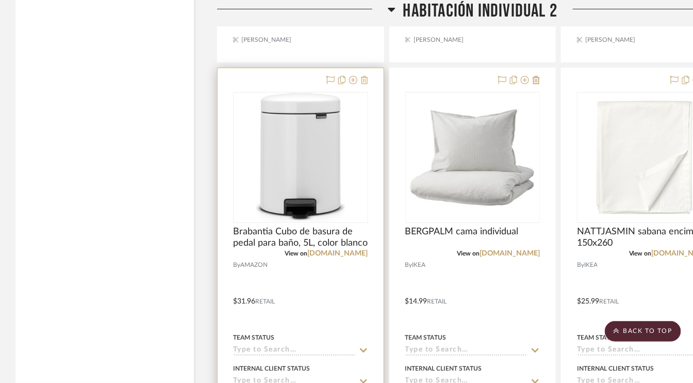
click at [366, 76] on icon at bounding box center [364, 80] width 7 height 8
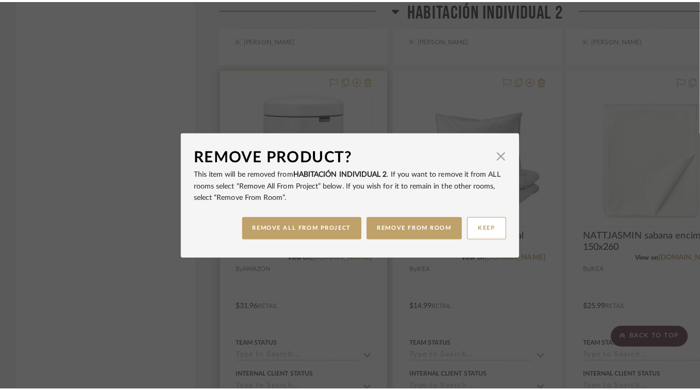
scroll to position [0, 0]
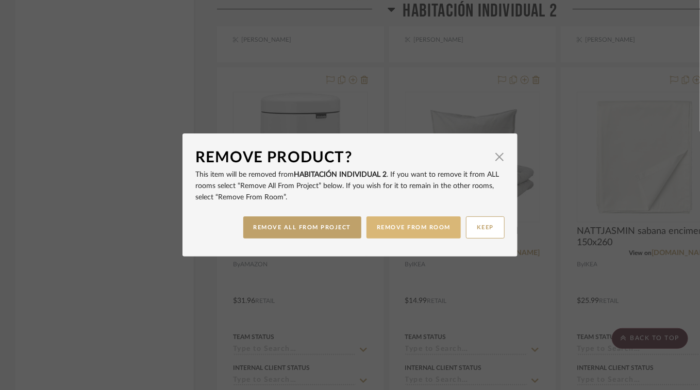
click at [404, 232] on button "REMOVE FROM ROOM" at bounding box center [414, 228] width 94 height 22
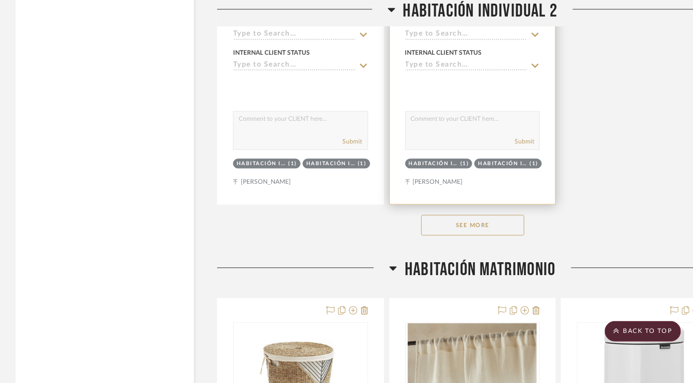
scroll to position [8507, 0]
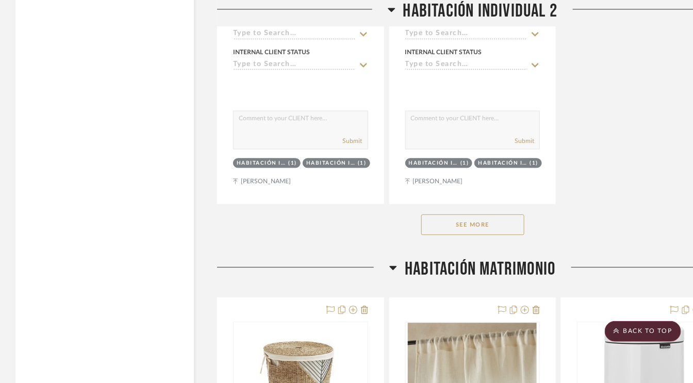
click at [494, 216] on button "See More" at bounding box center [472, 224] width 103 height 21
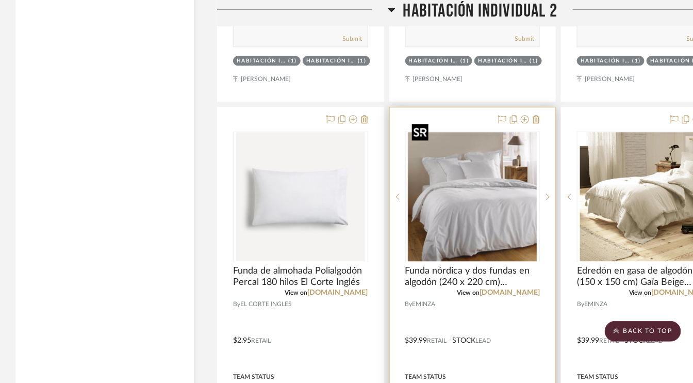
scroll to position [8610, 0]
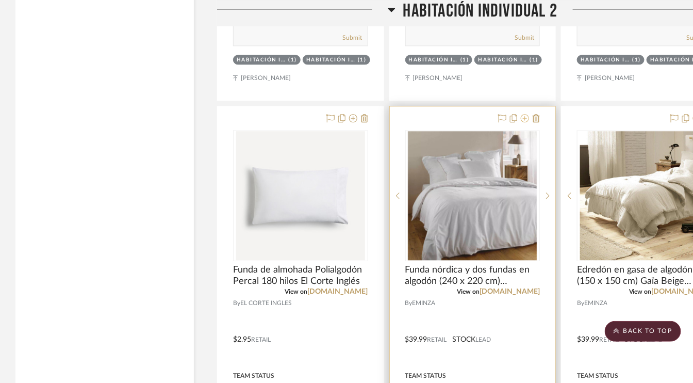
click at [524, 114] on icon at bounding box center [525, 118] width 8 height 8
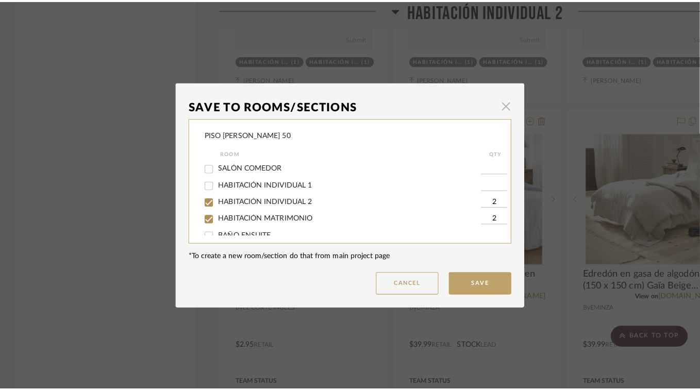
scroll to position [0, 0]
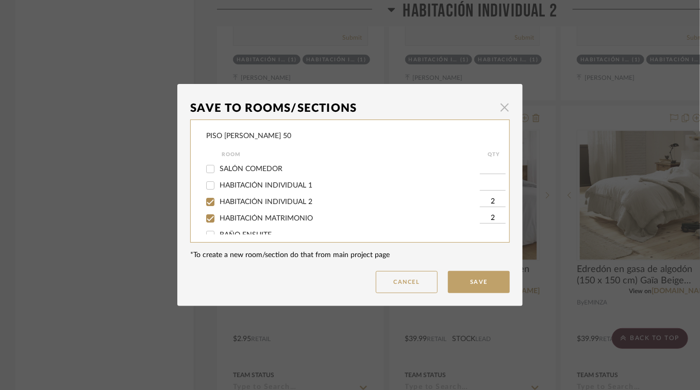
click at [499, 104] on span "button" at bounding box center [504, 107] width 21 height 21
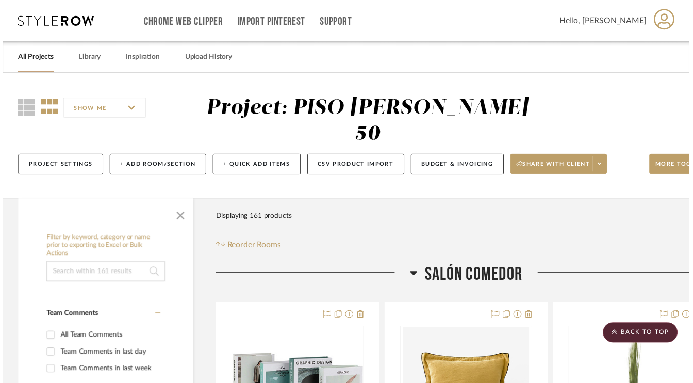
scroll to position [8610, 0]
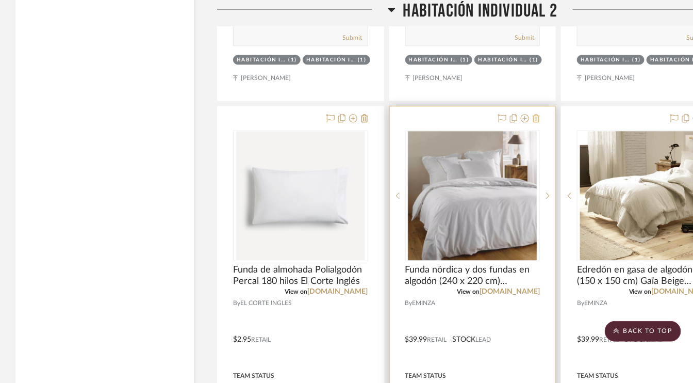
click at [537, 114] on icon at bounding box center [536, 118] width 7 height 8
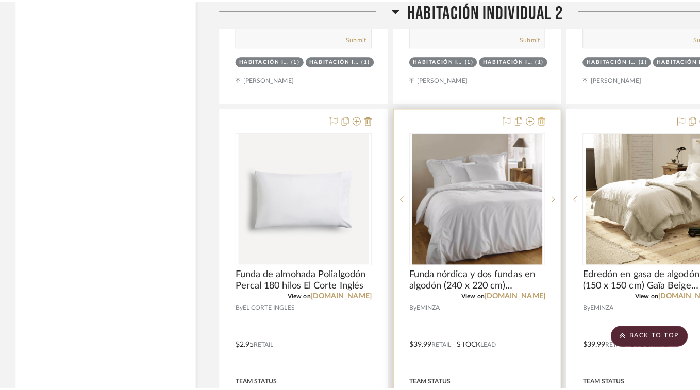
scroll to position [0, 0]
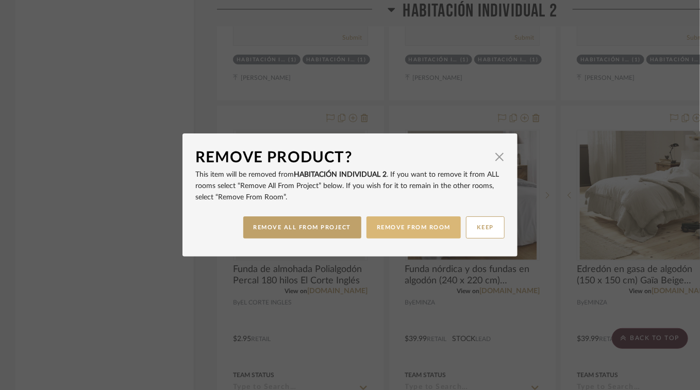
click at [419, 230] on button "REMOVE FROM ROOM" at bounding box center [414, 228] width 94 height 22
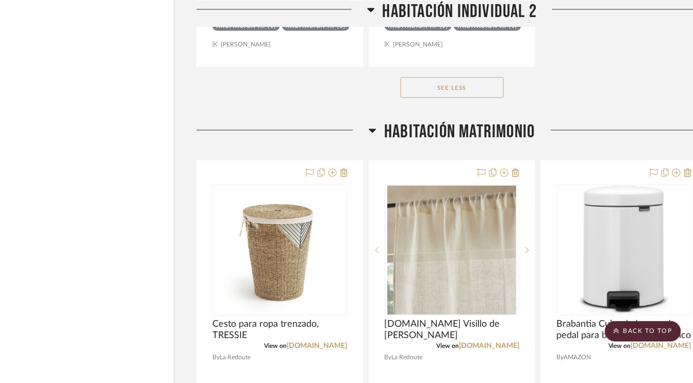
scroll to position [10931, 49]
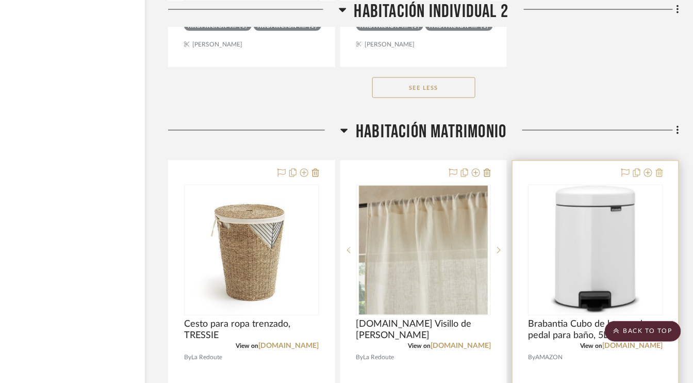
click at [661, 169] on icon at bounding box center [659, 173] width 7 height 8
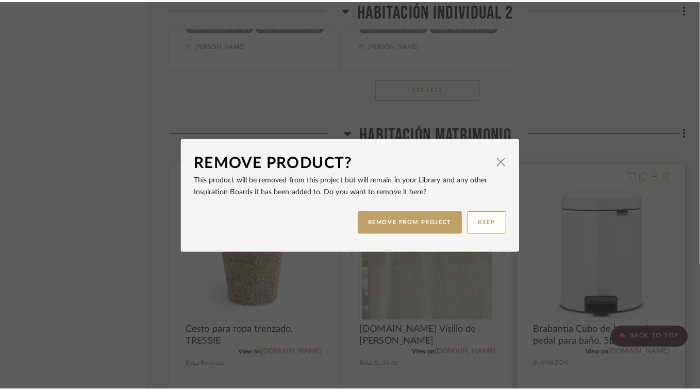
scroll to position [0, 0]
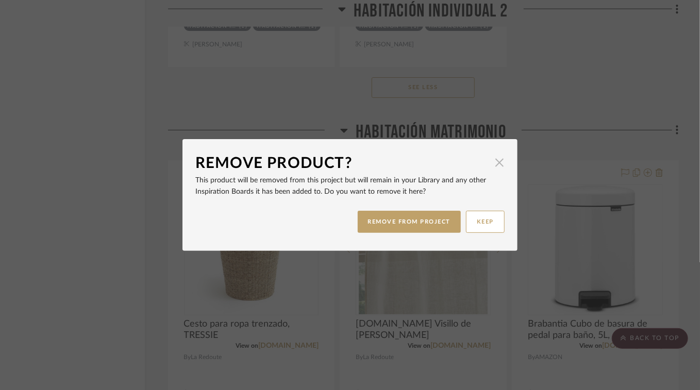
click at [495, 160] on span "button" at bounding box center [499, 162] width 21 height 21
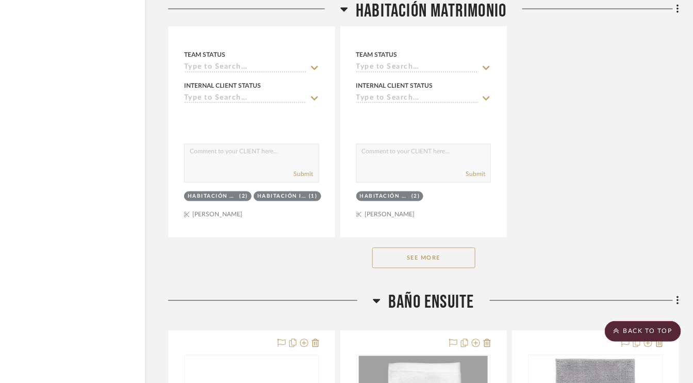
scroll to position [12323, 49]
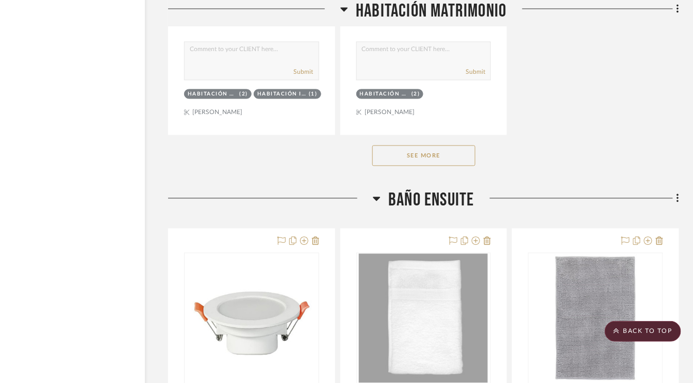
click at [449, 145] on button "See More" at bounding box center [423, 155] width 103 height 21
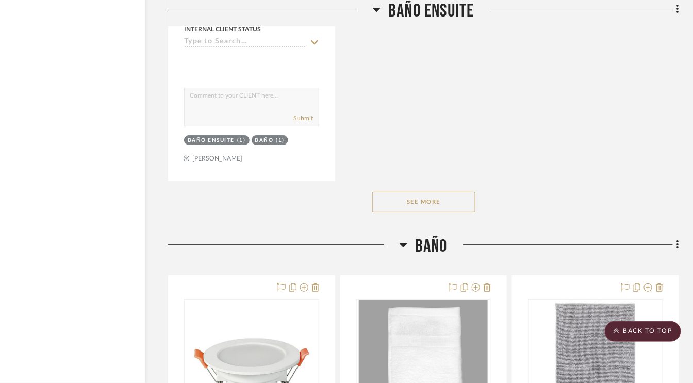
scroll to position [15571, 49]
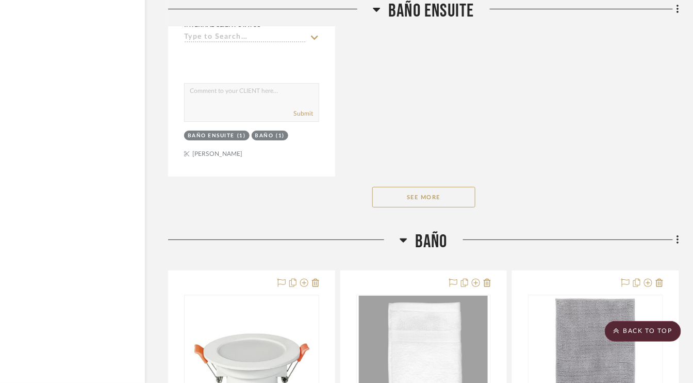
click at [435, 187] on button "See More" at bounding box center [423, 197] width 103 height 21
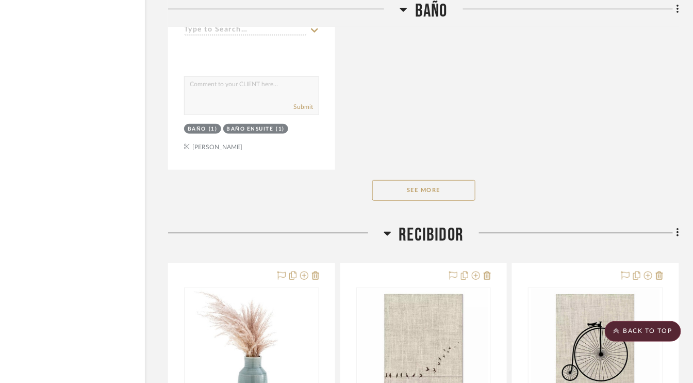
scroll to position [17066, 49]
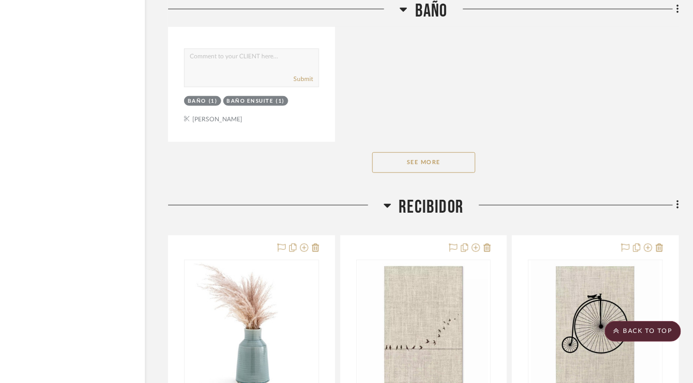
click at [445, 152] on button "See More" at bounding box center [423, 162] width 103 height 21
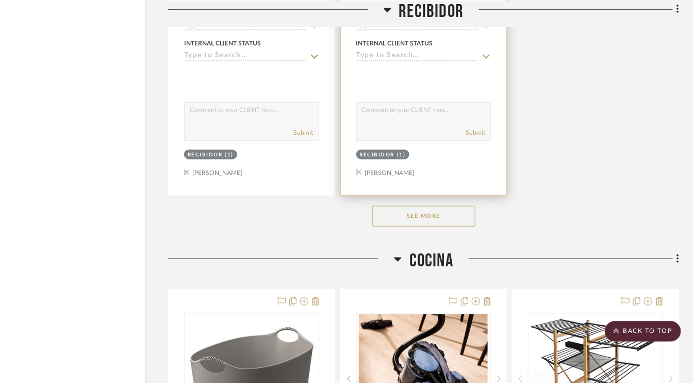
scroll to position [18458, 49]
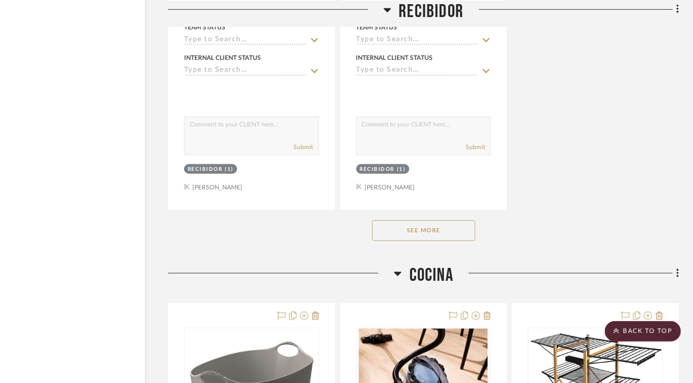
click at [435, 220] on button "See More" at bounding box center [423, 230] width 103 height 21
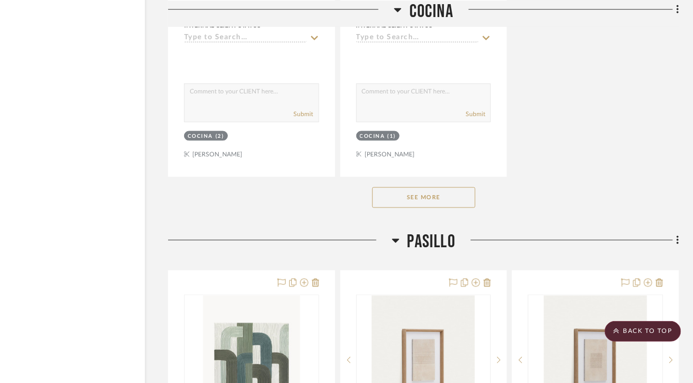
scroll to position [19953, 49]
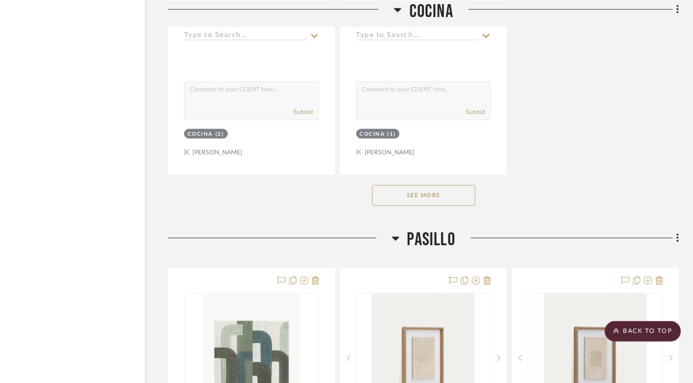
click at [451, 185] on button "See More" at bounding box center [423, 195] width 103 height 21
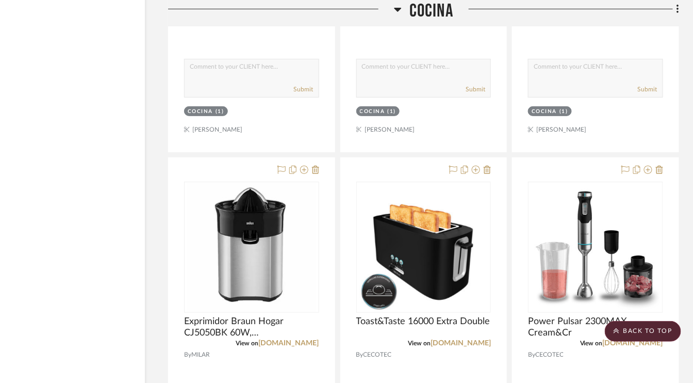
scroll to position [20881, 49]
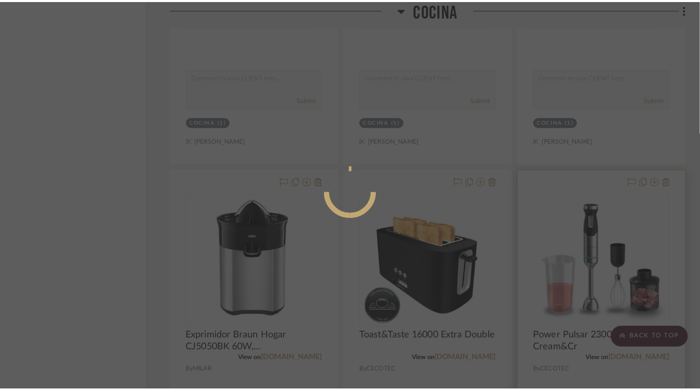
scroll to position [0, 0]
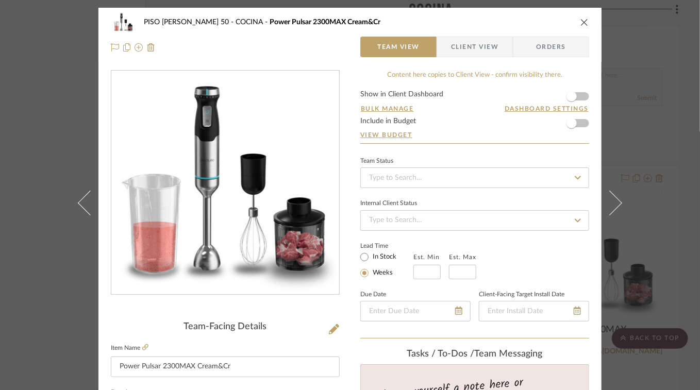
click at [581, 19] on icon "close" at bounding box center [585, 22] width 8 height 8
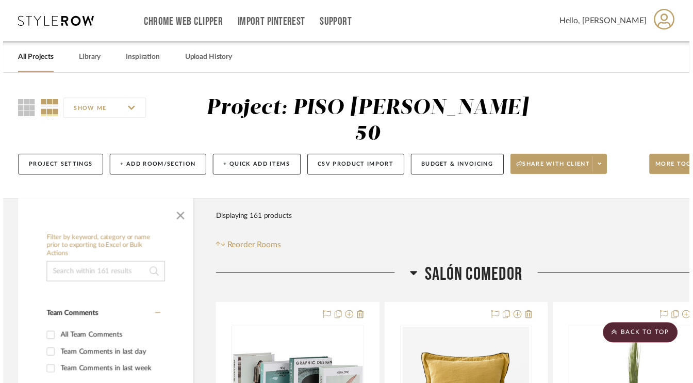
scroll to position [20881, 49]
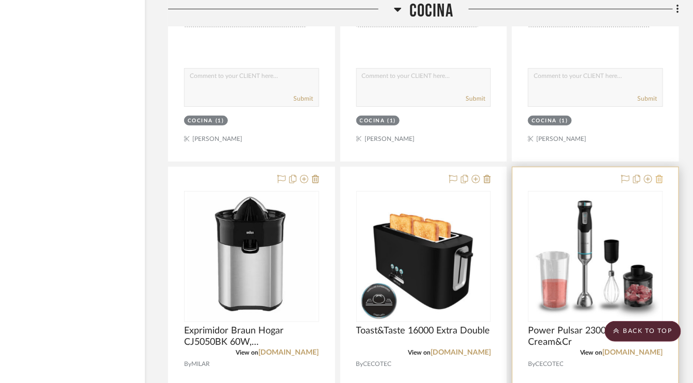
click at [660, 175] on icon at bounding box center [659, 179] width 7 height 8
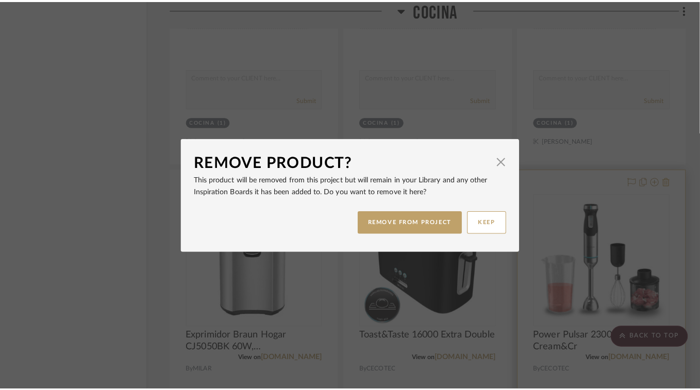
scroll to position [0, 0]
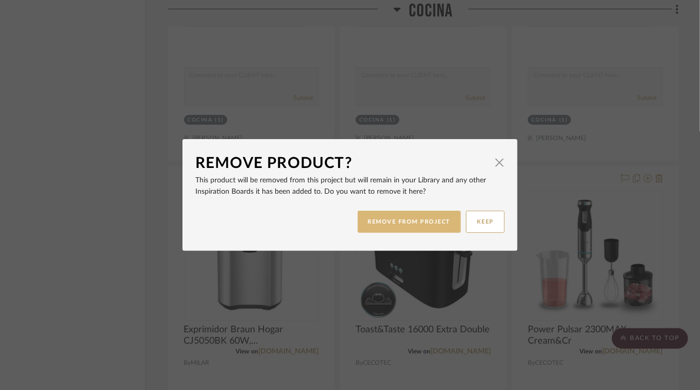
click at [431, 221] on button "REMOVE FROM PROJECT" at bounding box center [410, 222] width 104 height 22
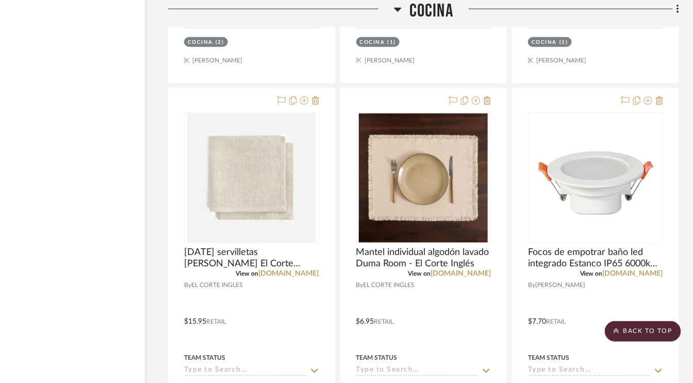
scroll to position [25076, 49]
click at [635, 328] on scroll-to-top-button "BACK TO TOP" at bounding box center [643, 331] width 76 height 21
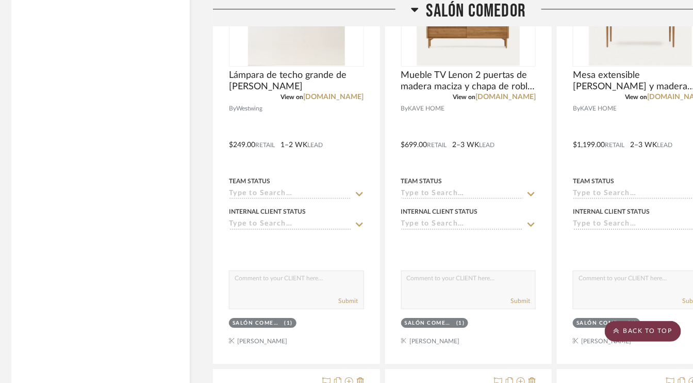
scroll to position [0, 0]
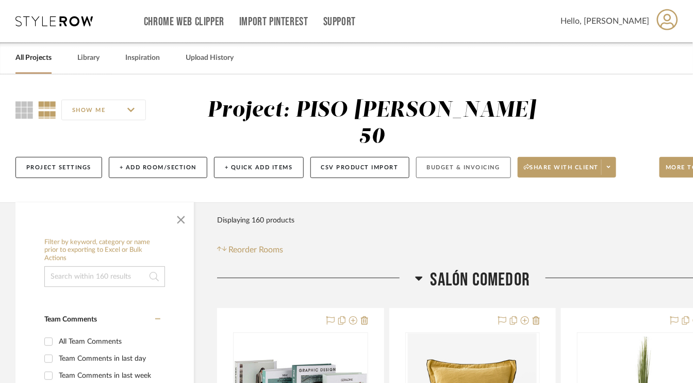
click at [457, 165] on button "Budget & Invoicing" at bounding box center [463, 167] width 95 height 21
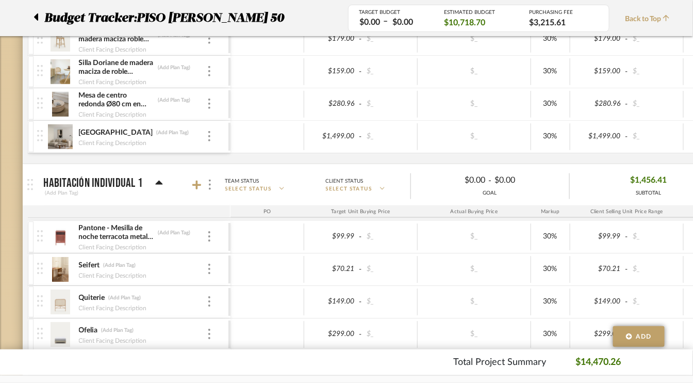
scroll to position [464, 0]
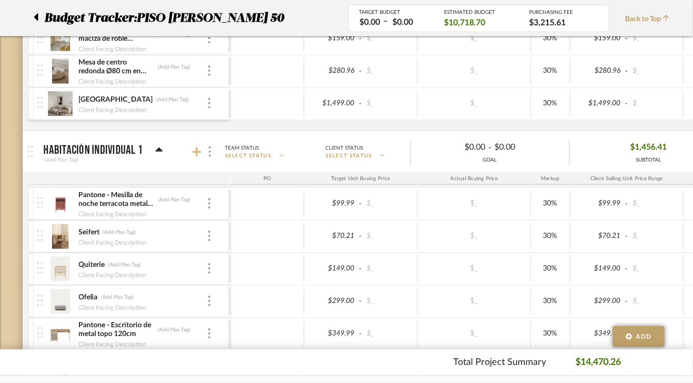
click at [198, 148] on icon at bounding box center [196, 151] width 9 height 9
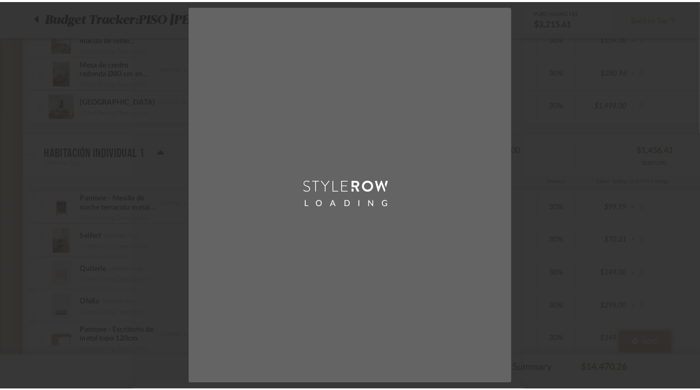
scroll to position [0, 0]
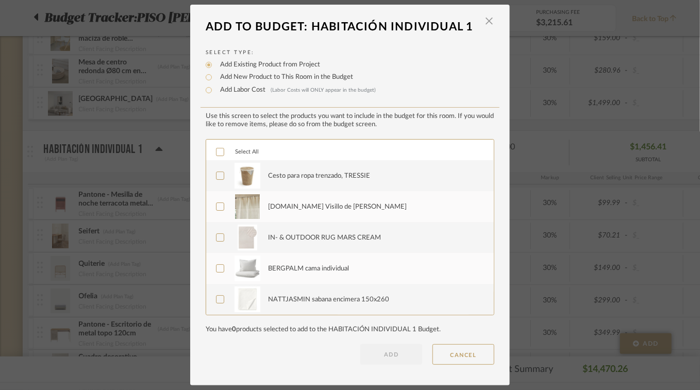
click at [217, 151] on icon at bounding box center [220, 151] width 7 height 7
click at [392, 350] on button "ADD" at bounding box center [391, 354] width 62 height 21
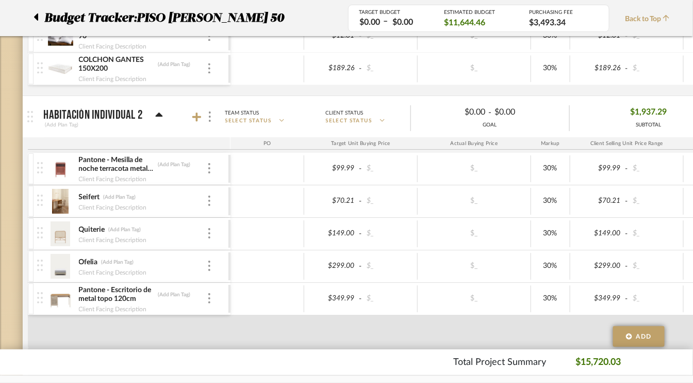
scroll to position [1289, 0]
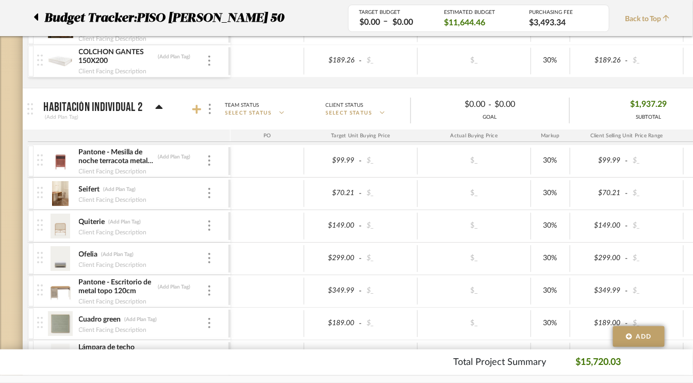
click at [196, 105] on icon at bounding box center [196, 109] width 9 height 9
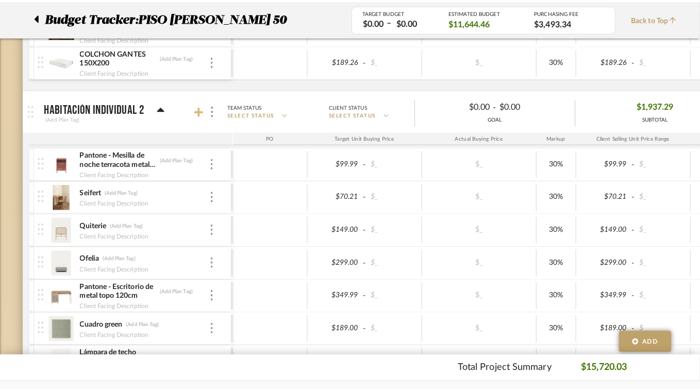
scroll to position [0, 0]
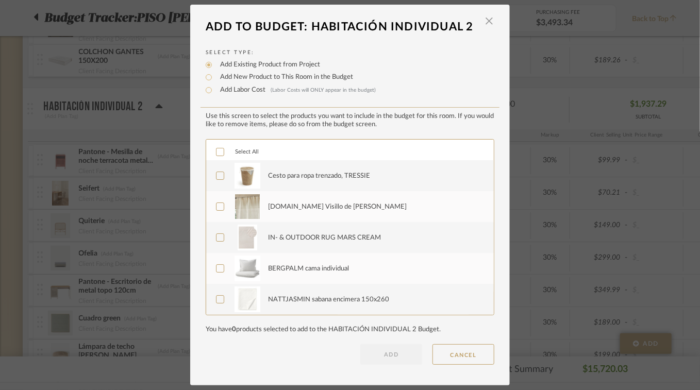
click at [217, 152] on icon at bounding box center [220, 151] width 7 height 7
click at [400, 356] on button "ADD" at bounding box center [391, 354] width 62 height 21
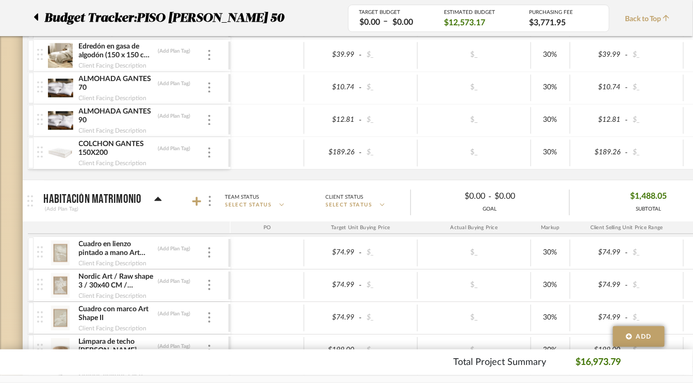
scroll to position [2165, 0]
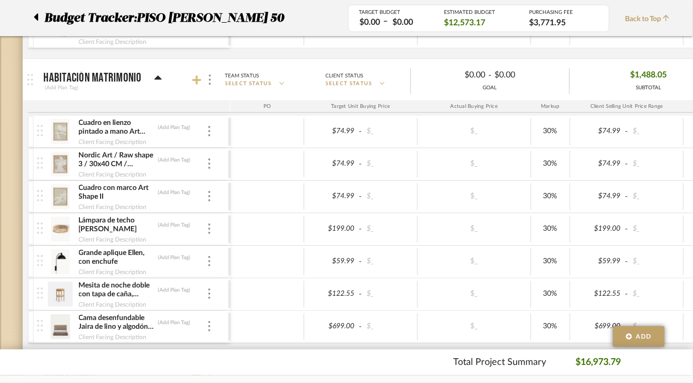
click at [195, 75] on icon at bounding box center [196, 80] width 9 height 10
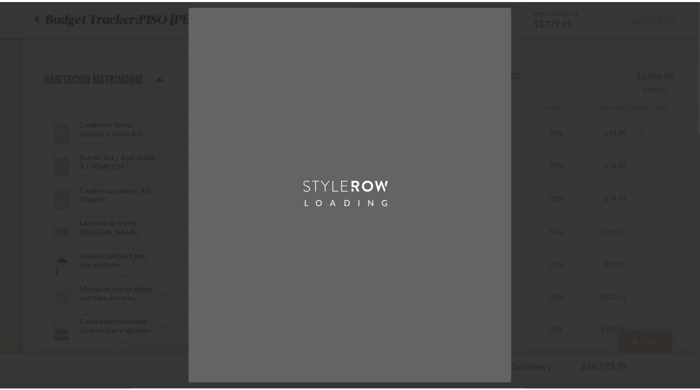
scroll to position [0, 0]
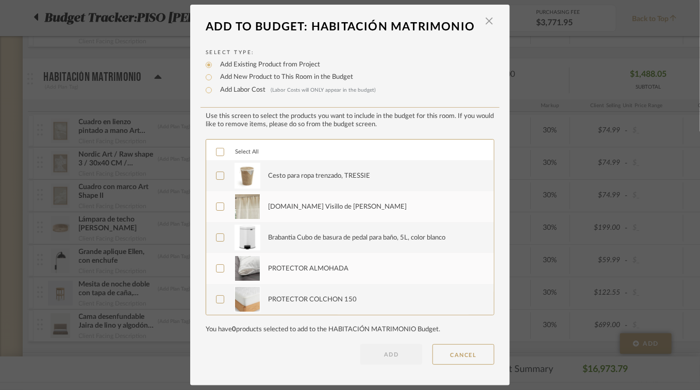
click at [217, 150] on icon at bounding box center [220, 151] width 7 height 7
click at [396, 351] on button "ADD" at bounding box center [391, 354] width 62 height 21
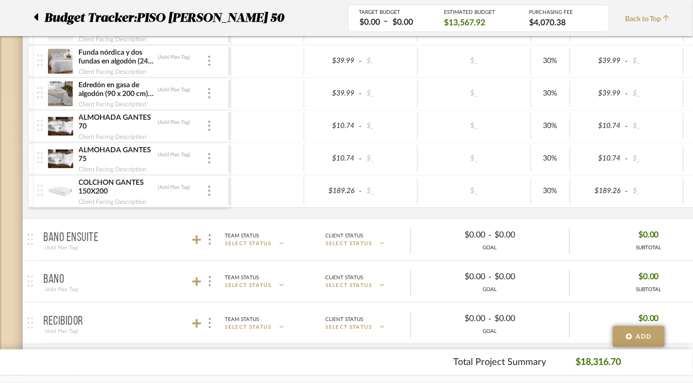
scroll to position [2681, 0]
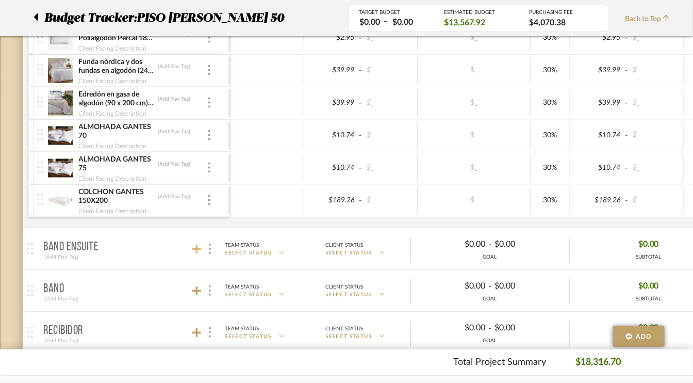
click at [196, 244] on icon at bounding box center [196, 248] width 9 height 9
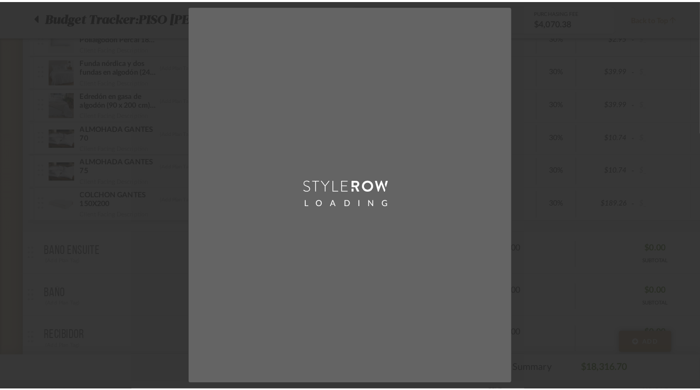
scroll to position [0, 0]
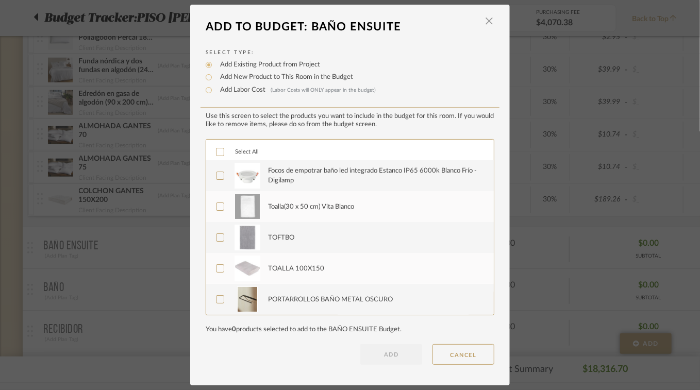
click at [219, 150] on icon at bounding box center [220, 151] width 7 height 7
click at [396, 355] on button "ADD" at bounding box center [391, 354] width 62 height 21
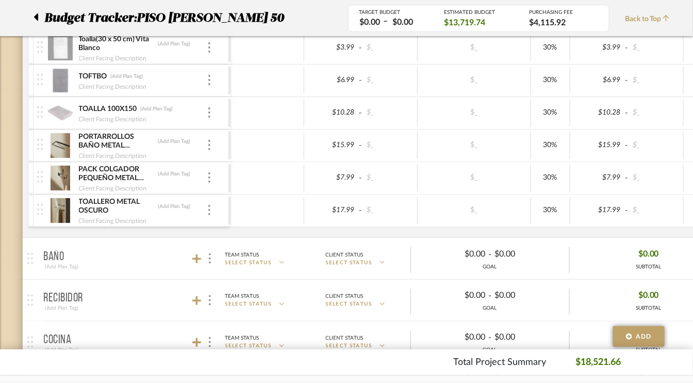
scroll to position [2990, 0]
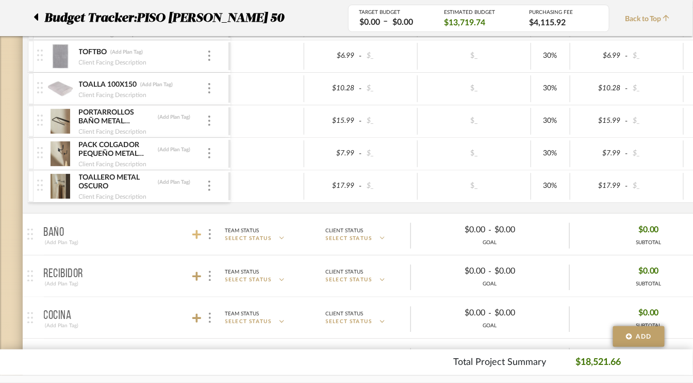
click at [196, 230] on icon at bounding box center [196, 234] width 9 height 9
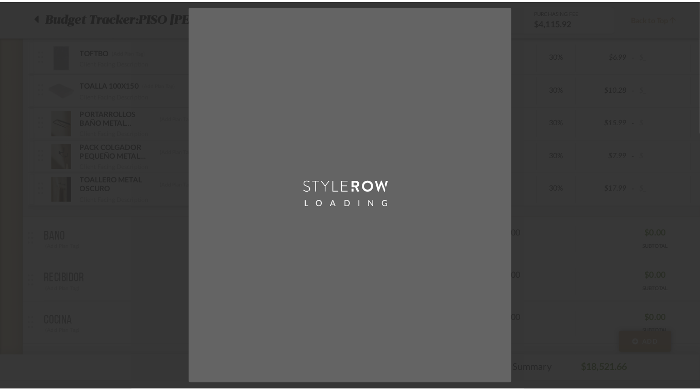
scroll to position [0, 0]
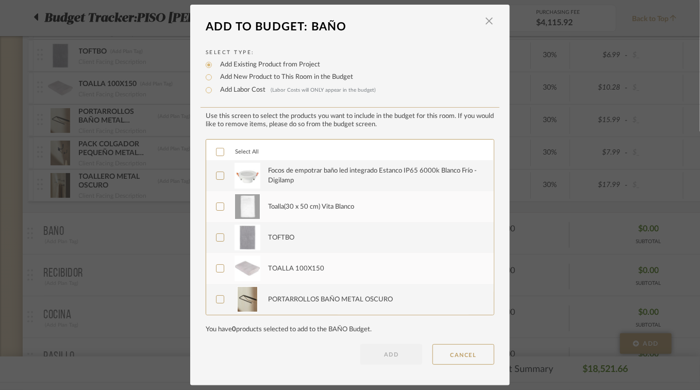
click at [217, 152] on icon at bounding box center [220, 151] width 7 height 7
click at [391, 350] on button "ADD" at bounding box center [391, 354] width 62 height 21
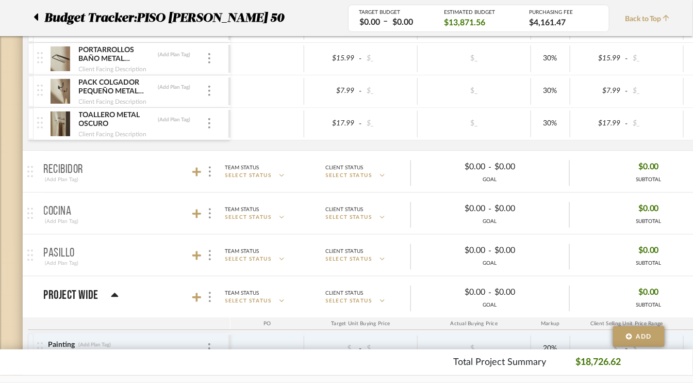
scroll to position [3351, 0]
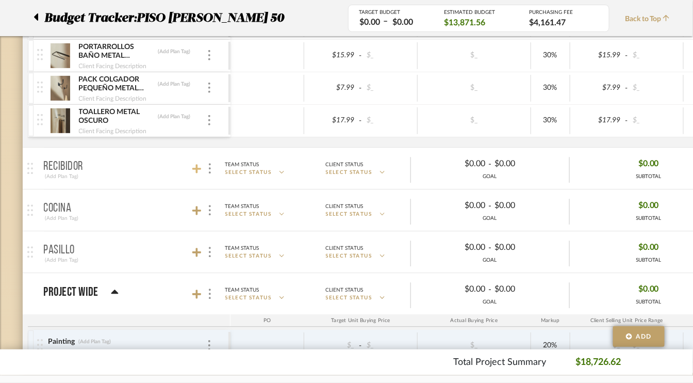
click at [195, 164] on icon at bounding box center [196, 168] width 9 height 9
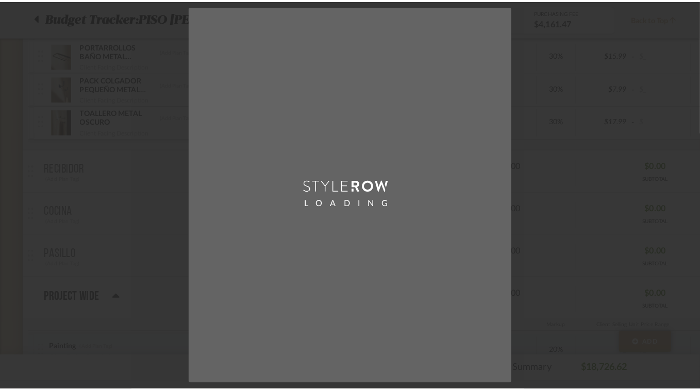
scroll to position [0, 0]
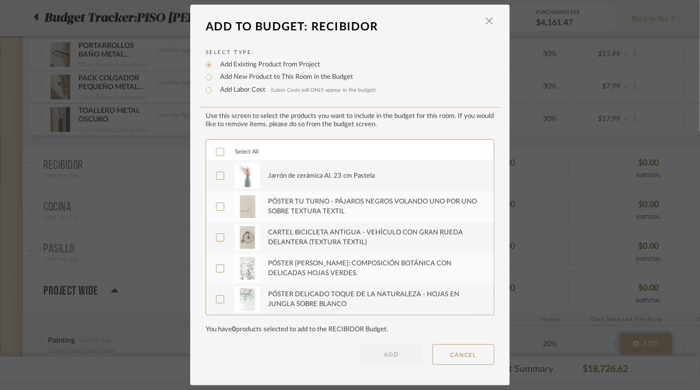
click at [216, 148] on div at bounding box center [220, 152] width 8 height 8
click at [380, 349] on button "ADD" at bounding box center [391, 354] width 62 height 21
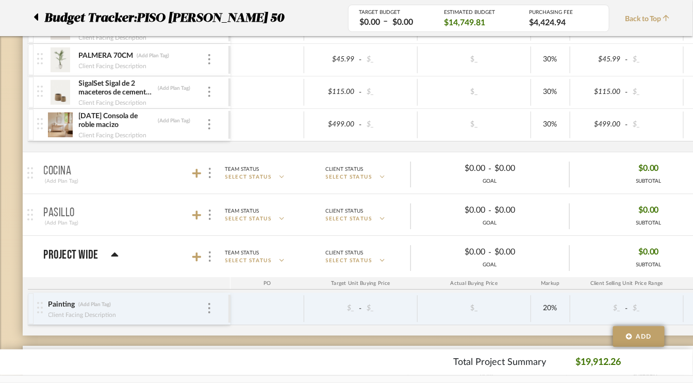
scroll to position [3713, 0]
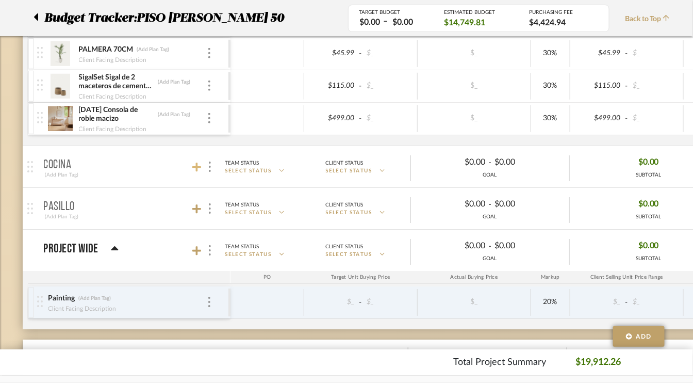
click at [196, 162] on icon at bounding box center [196, 166] width 9 height 9
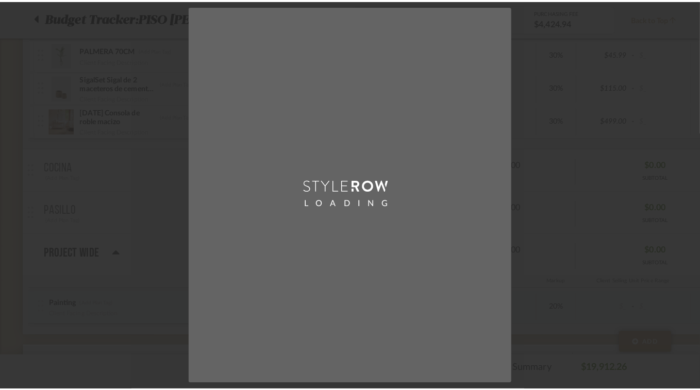
scroll to position [0, 0]
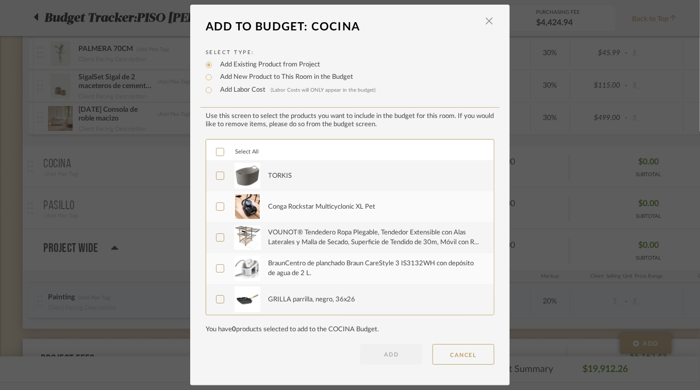
click at [211, 150] on div "Select All" at bounding box center [350, 150] width 288 height 21
click at [217, 152] on icon at bounding box center [220, 151] width 7 height 7
click at [384, 356] on button "ADD" at bounding box center [391, 354] width 62 height 21
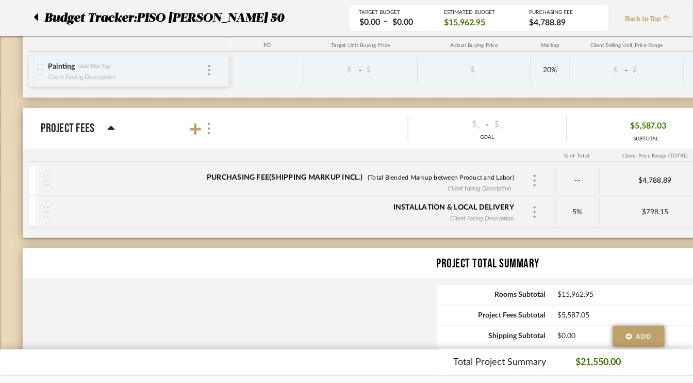
scroll to position [5510, 0]
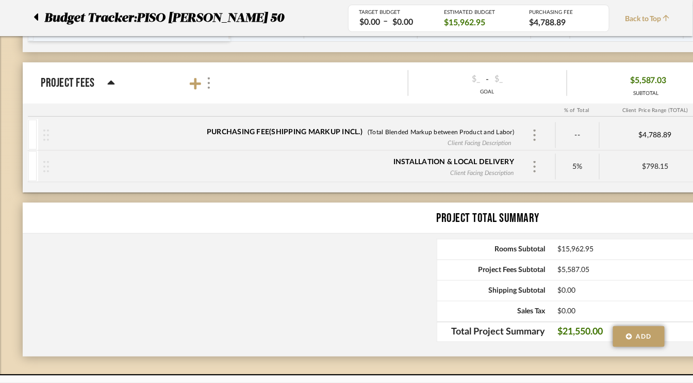
click at [669, 18] on icon at bounding box center [666, 17] width 6 height 7
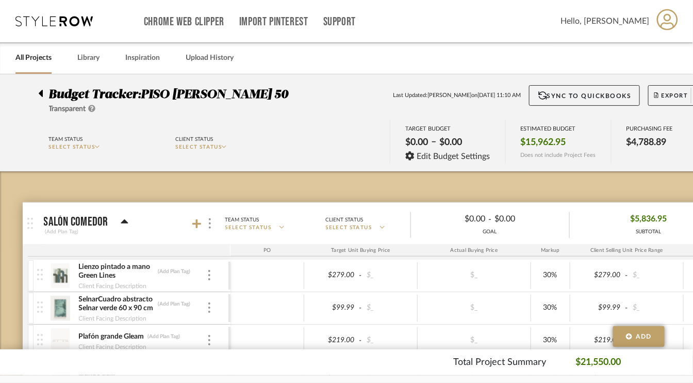
scroll to position [0, 59]
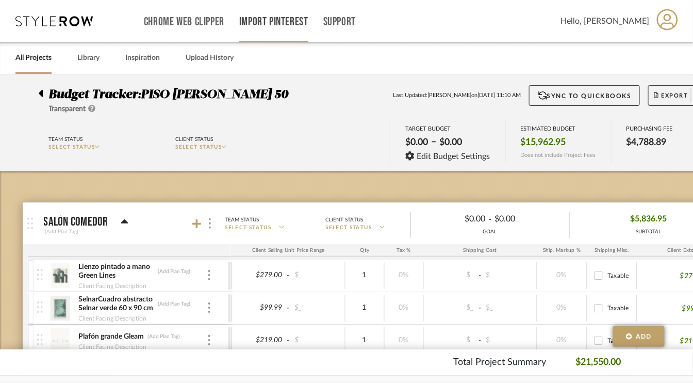
click at [294, 20] on link "Import Pinterest" at bounding box center [273, 22] width 69 height 9
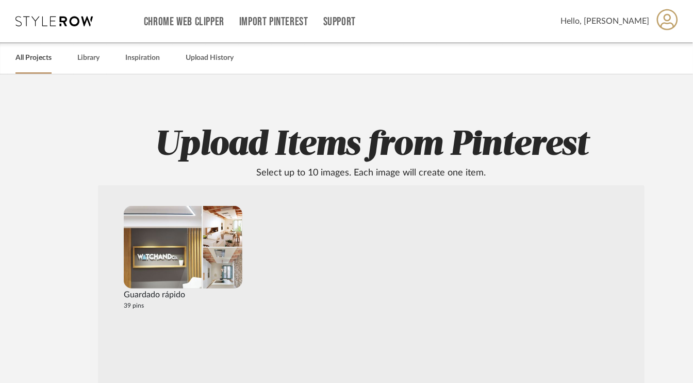
click at [40, 57] on link "All Projects" at bounding box center [33, 58] width 36 height 14
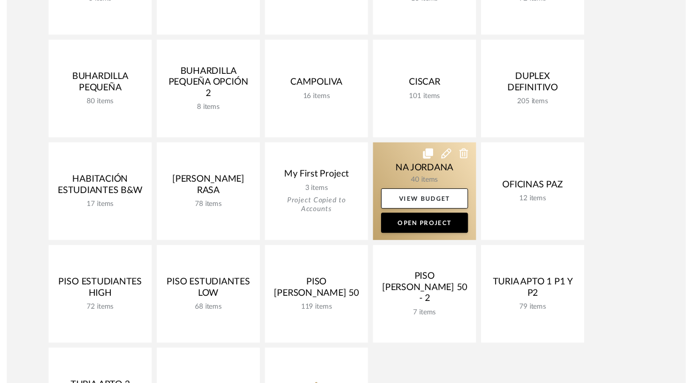
scroll to position [464, 0]
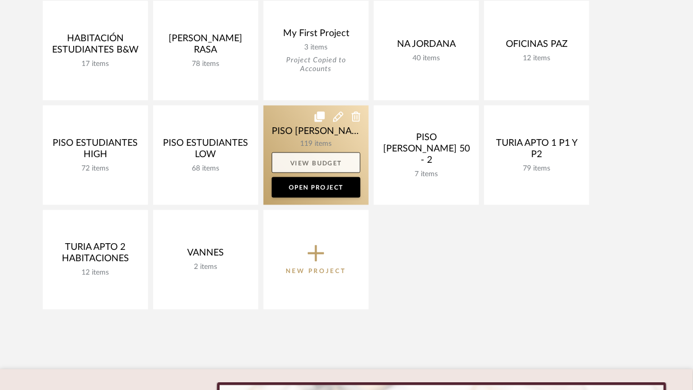
click at [317, 164] on link "View Budget" at bounding box center [316, 163] width 89 height 21
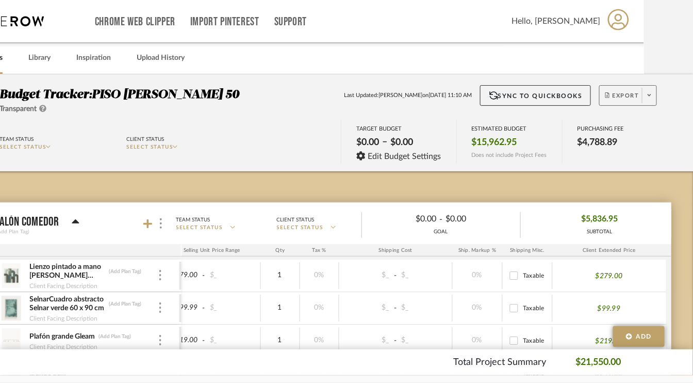
click at [648, 95] on icon at bounding box center [650, 95] width 4 height 2
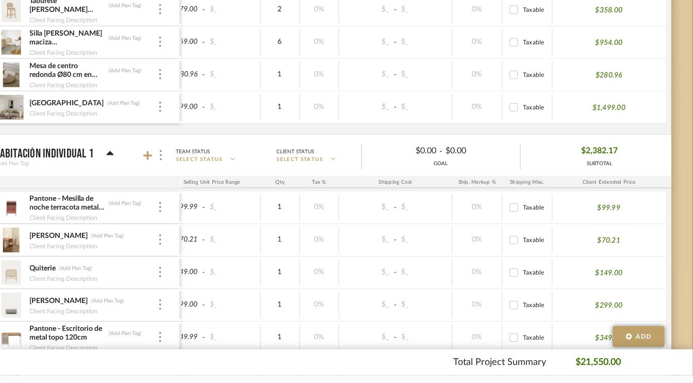
drag, startPoint x: 458, startPoint y: 381, endPoint x: 306, endPoint y: 389, distance: 152.3
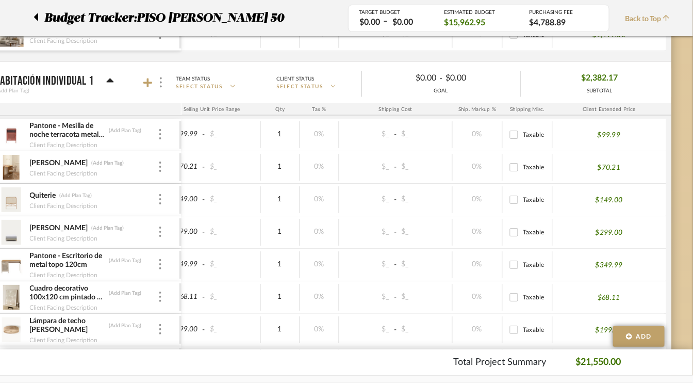
click at [637, 75] on div "$2,382.17 SUBTOTAL" at bounding box center [600, 82] width 158 height 25
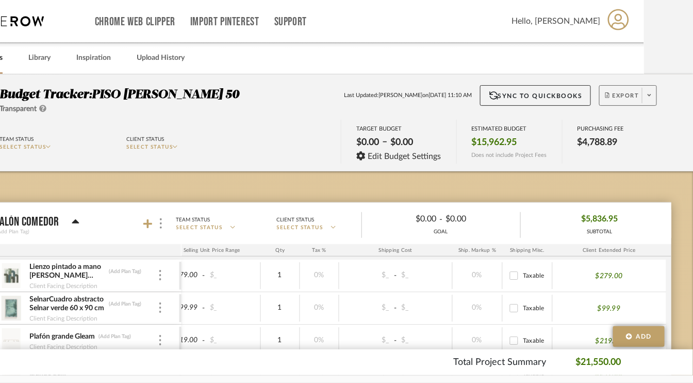
click at [32, 109] on span "Transparent" at bounding box center [18, 108] width 37 height 7
click at [46, 106] on icon at bounding box center [42, 108] width 7 height 7
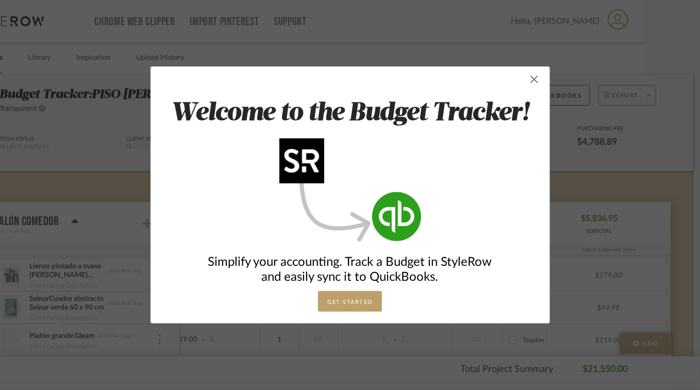
click at [532, 79] on span "button" at bounding box center [534, 79] width 21 height 21
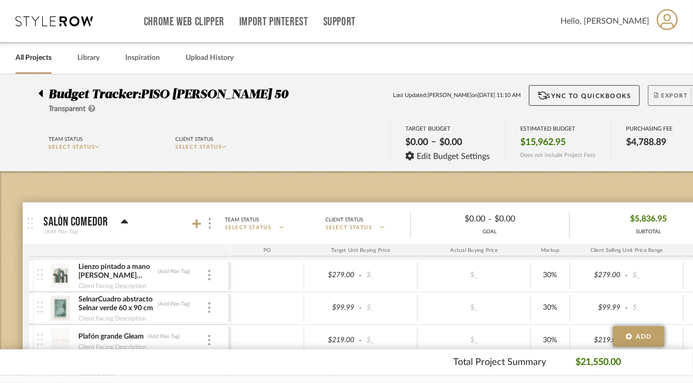
click at [40, 95] on icon at bounding box center [41, 93] width 4 height 7
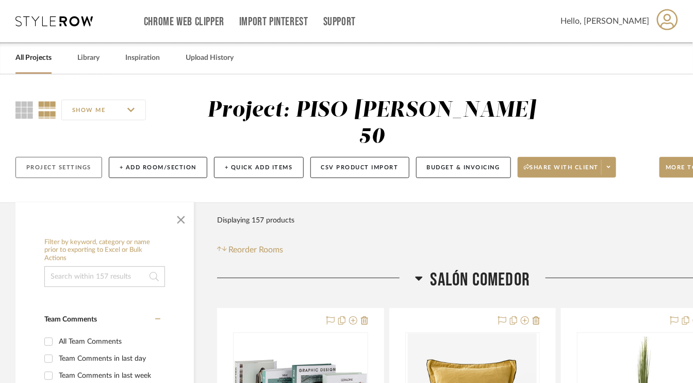
click at [86, 172] on button "Project Settings" at bounding box center [58, 167] width 87 height 21
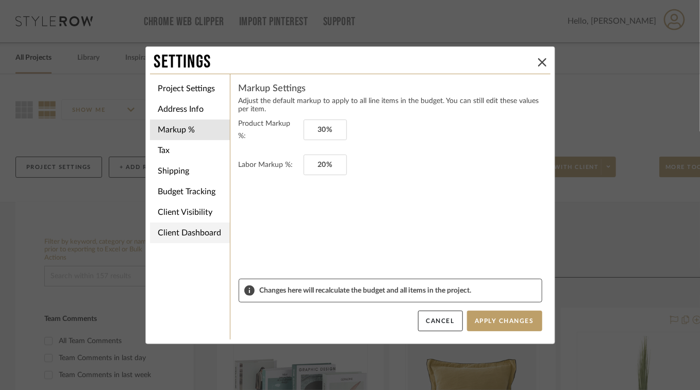
click at [208, 233] on li "Client Dashboard" at bounding box center [190, 233] width 80 height 21
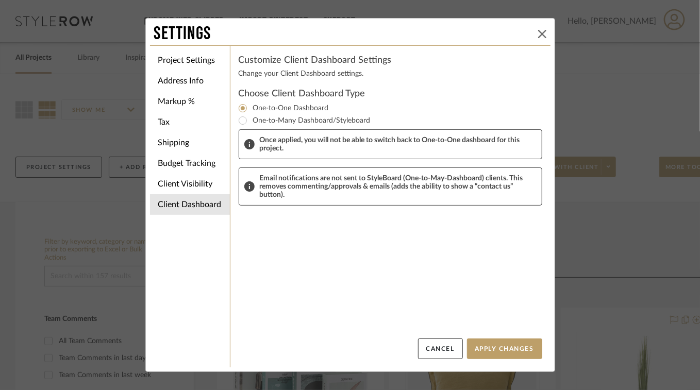
click at [538, 31] on icon at bounding box center [542, 34] width 8 height 8
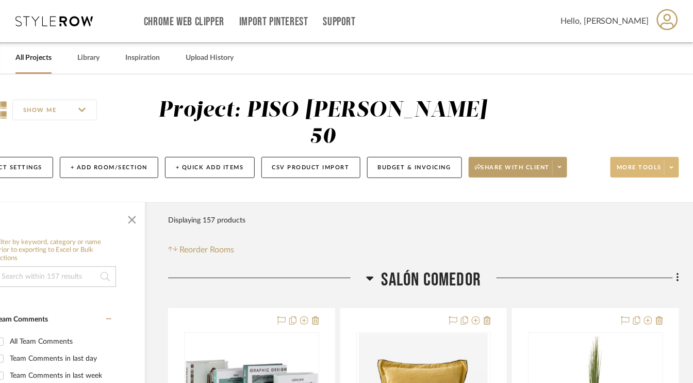
click at [673, 168] on icon at bounding box center [672, 167] width 4 height 6
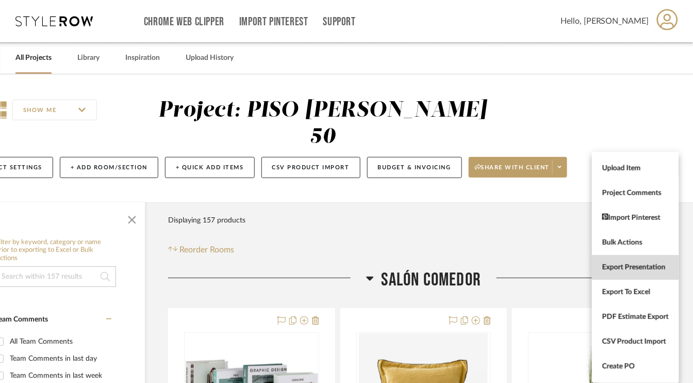
click at [653, 267] on span "Export Presentation" at bounding box center [635, 267] width 67 height 9
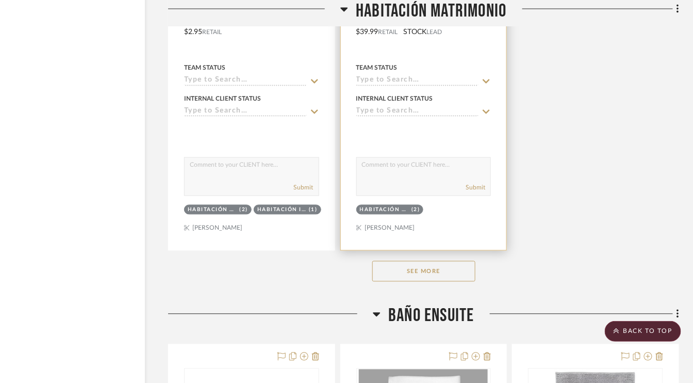
scroll to position [5929, 49]
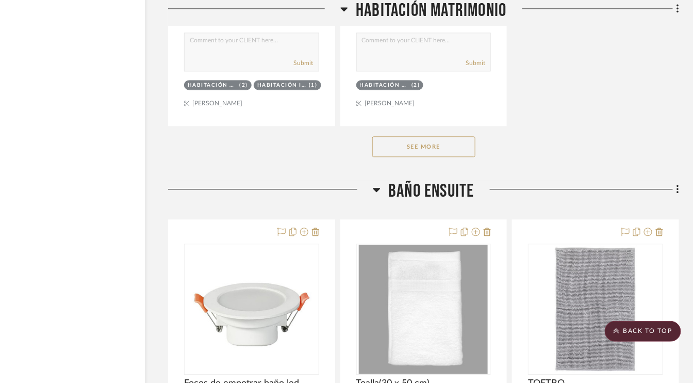
click at [439, 137] on button "See More" at bounding box center [423, 146] width 103 height 21
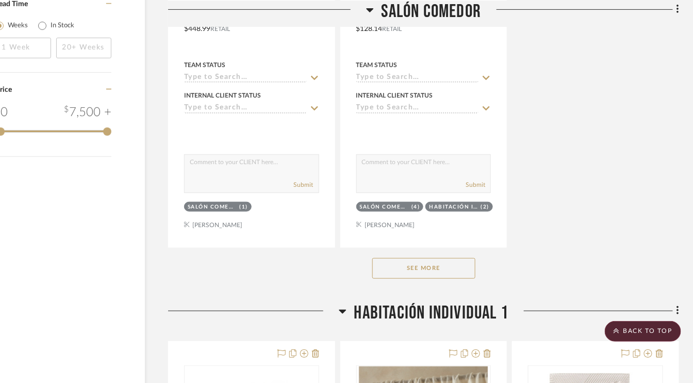
scroll to position [1598, 49]
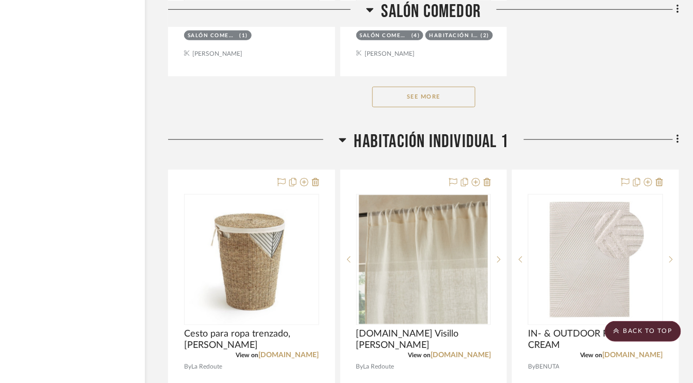
click at [439, 92] on button "See More" at bounding box center [423, 97] width 103 height 21
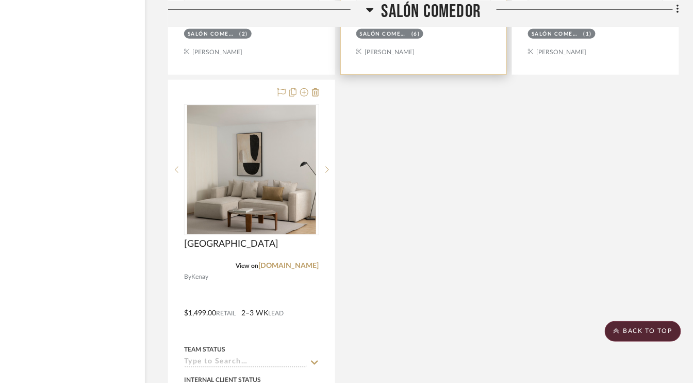
scroll to position [2990, 49]
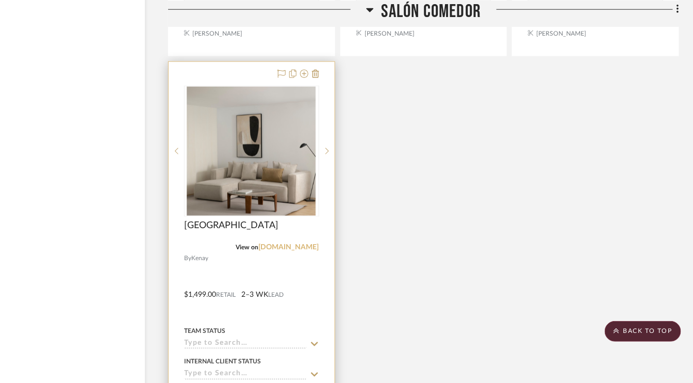
click at [284, 245] on link "kenayhome.com" at bounding box center [289, 246] width 60 height 7
